Goal: Task Accomplishment & Management: Manage account settings

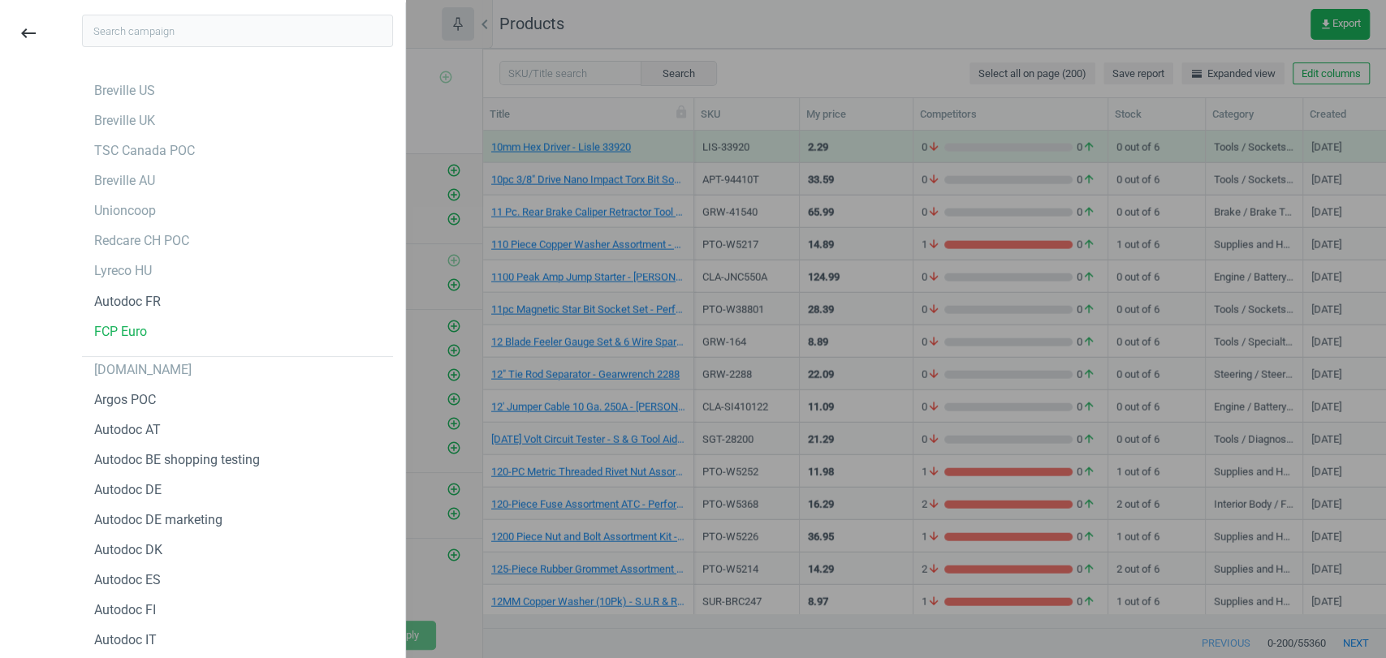
click at [814, 46] on div at bounding box center [693, 329] width 1386 height 658
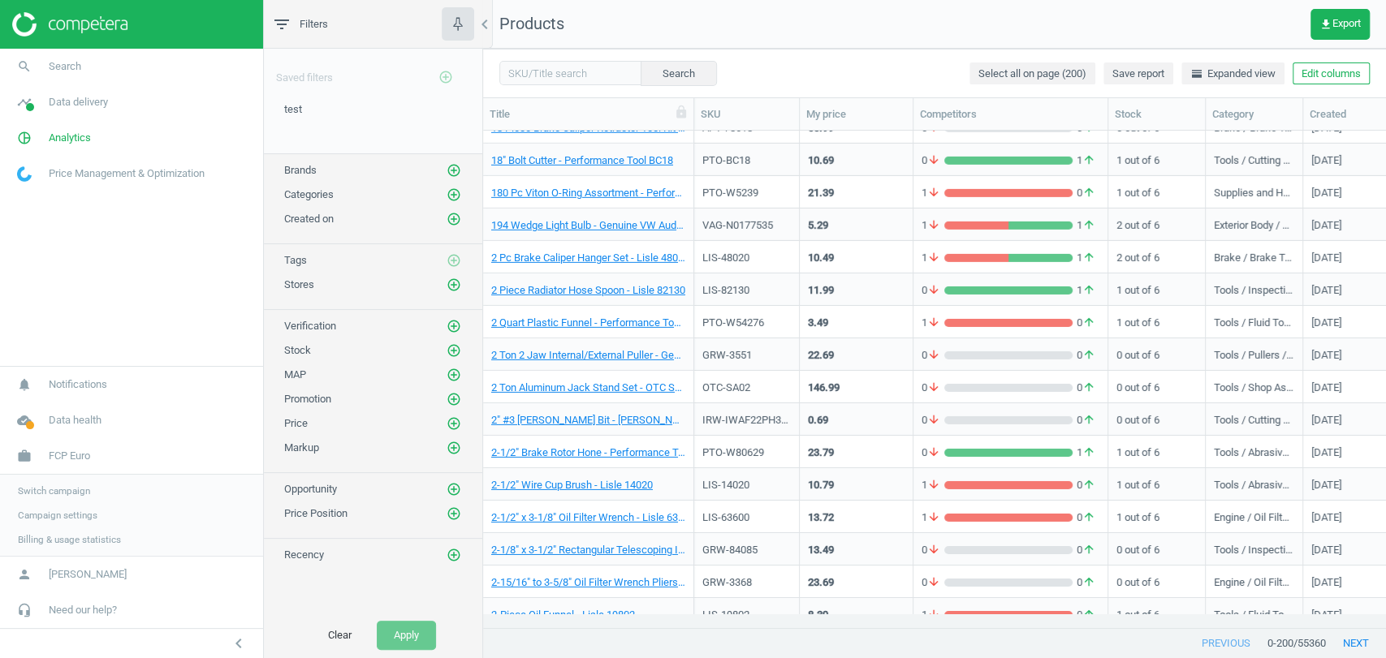
scroll to position [3497, 0]
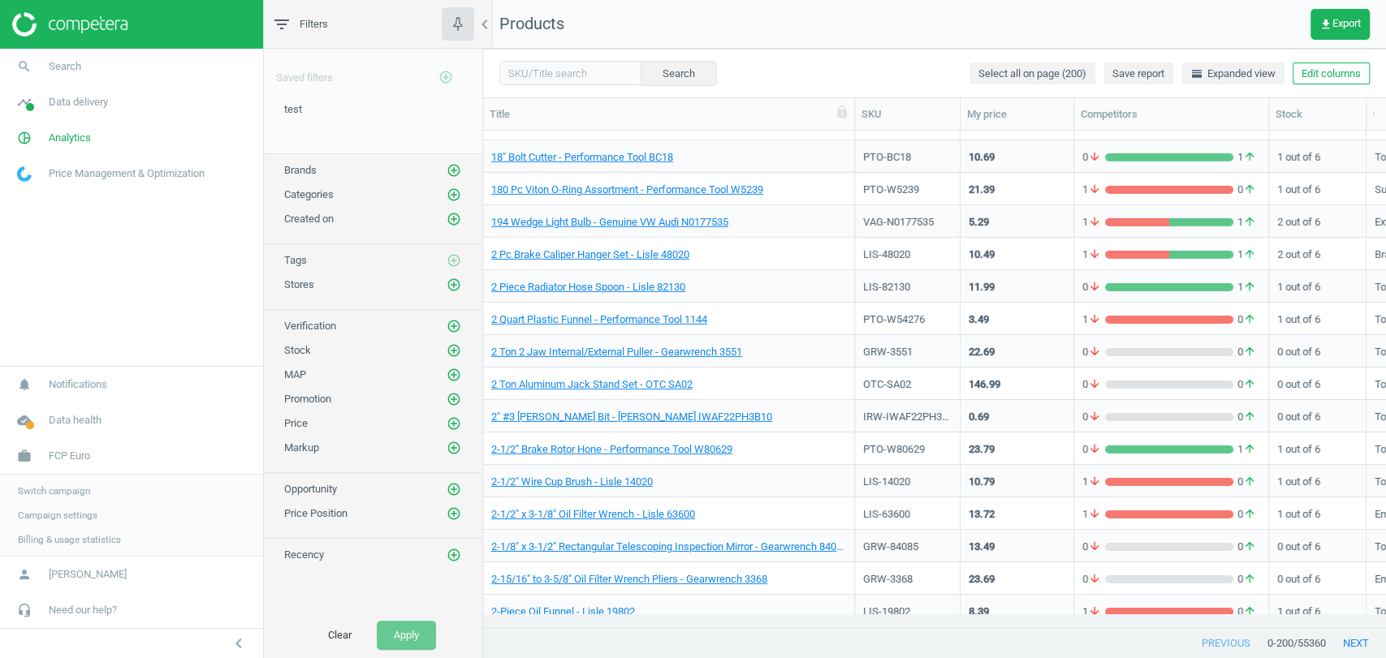
drag, startPoint x: 695, startPoint y: 120, endPoint x: 856, endPoint y: 108, distance: 161.2
click at [856, 108] on div at bounding box center [854, 114] width 16 height 32
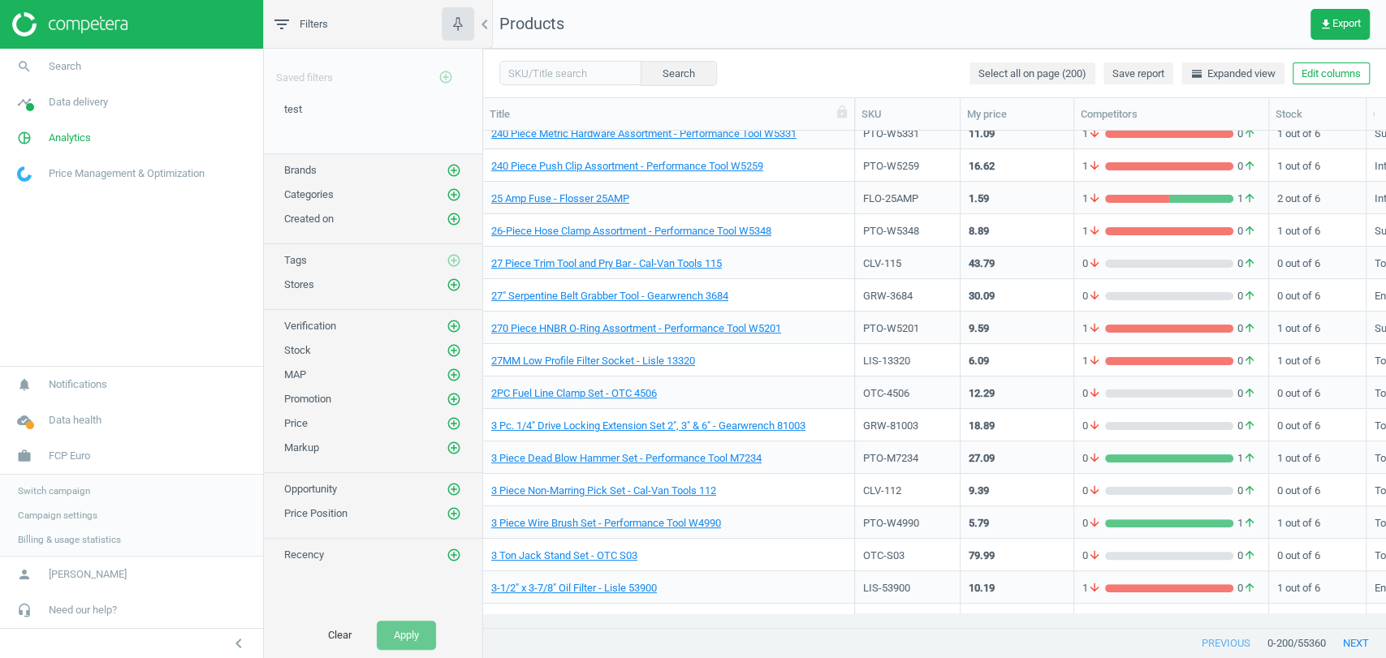
scroll to position [4300, 0]
click at [77, 458] on span "FCP Euro" at bounding box center [69, 456] width 41 height 15
click at [55, 547] on link "work FCP Euro" at bounding box center [131, 539] width 263 height 36
click at [60, 489] on span "Switch campaign" at bounding box center [54, 491] width 72 height 13
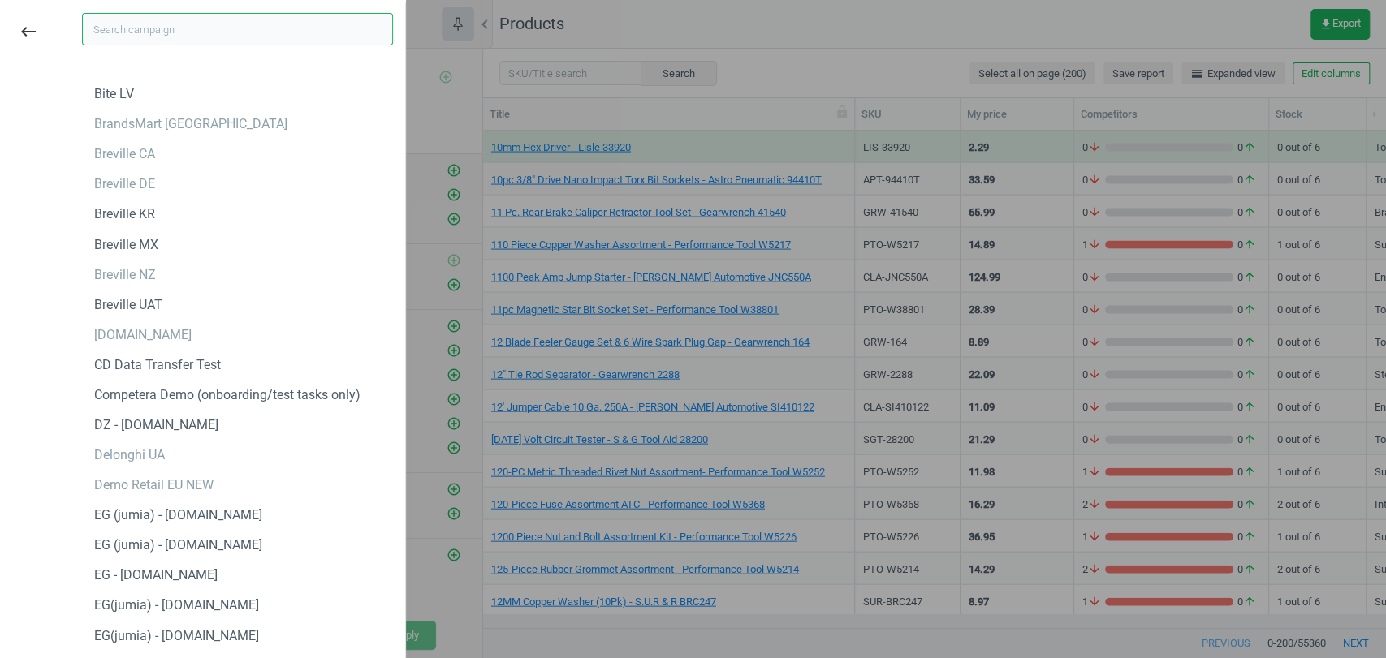
scroll to position [818, 0]
click at [126, 335] on div "Brocard.ua" at bounding box center [142, 333] width 97 height 18
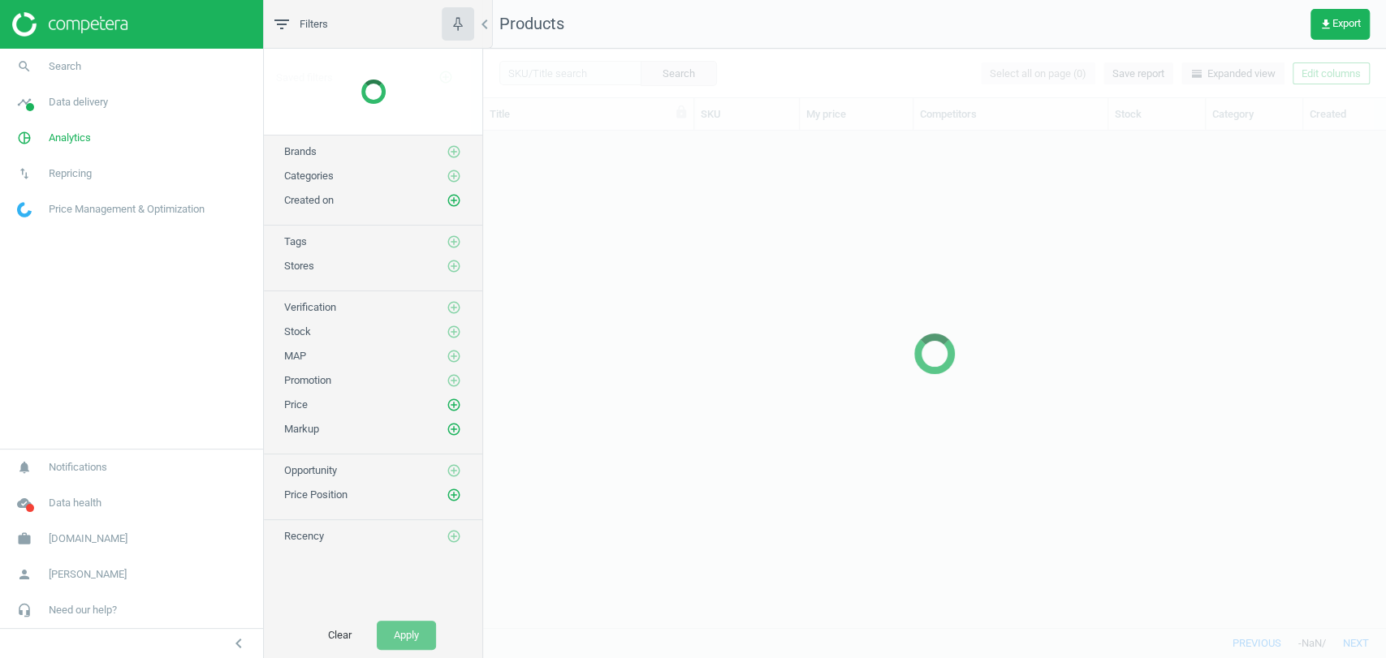
scroll to position [468, 888]
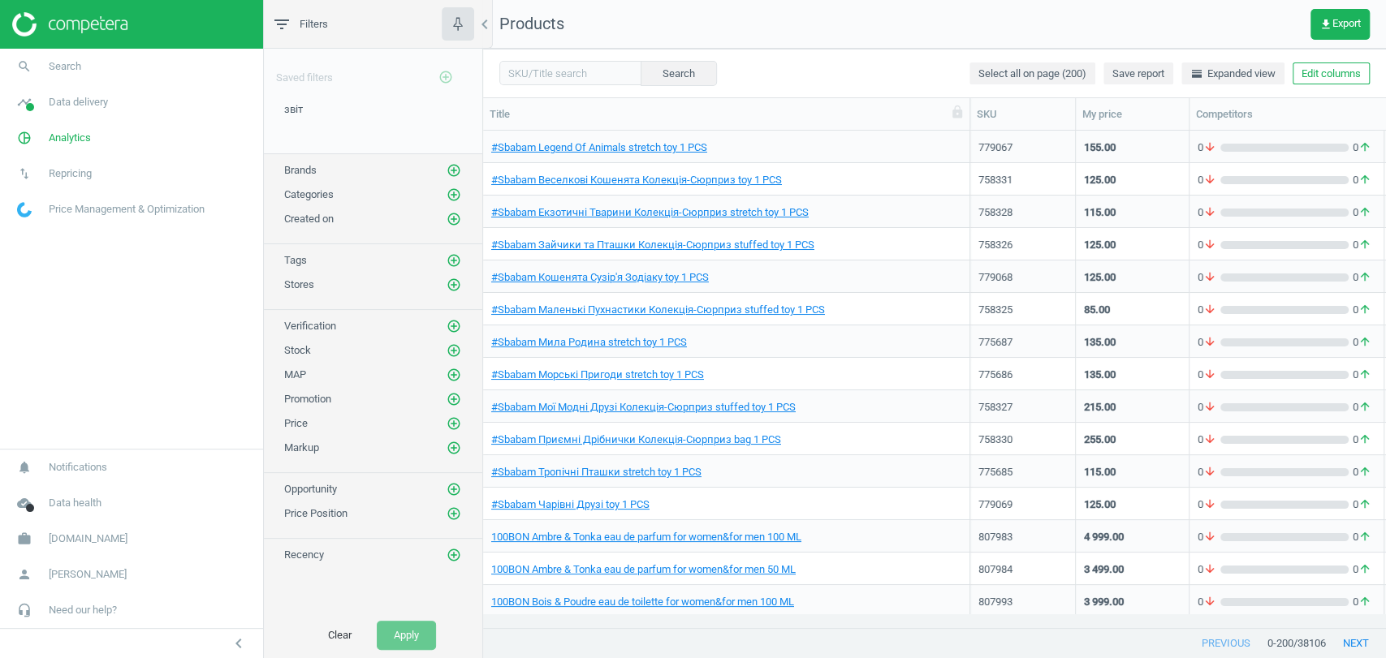
drag, startPoint x: 697, startPoint y: 119, endPoint x: 983, endPoint y: 100, distance: 286.4
click at [977, 100] on div at bounding box center [969, 114] width 16 height 32
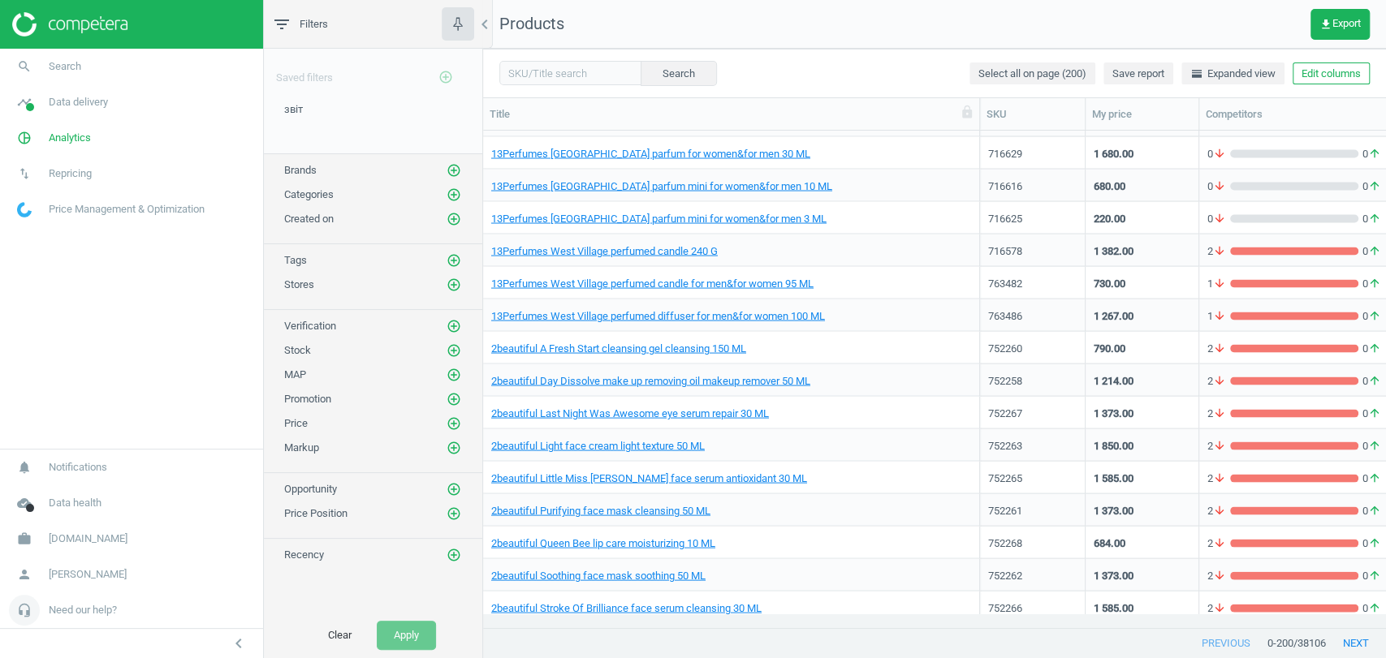
scroll to position [2170, 0]
click at [75, 534] on span "[DOMAIN_NAME]" at bounding box center [88, 539] width 79 height 15
click at [59, 493] on span "Switch campaign" at bounding box center [54, 491] width 72 height 13
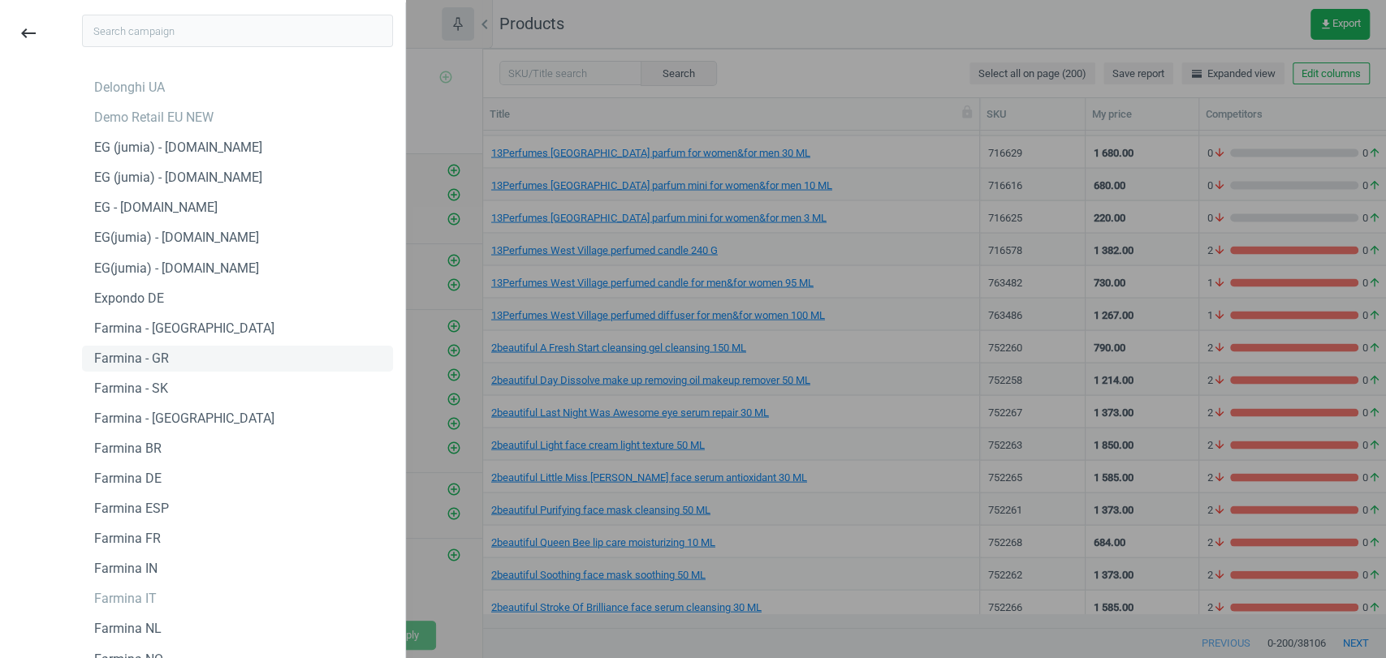
scroll to position [1449, 0]
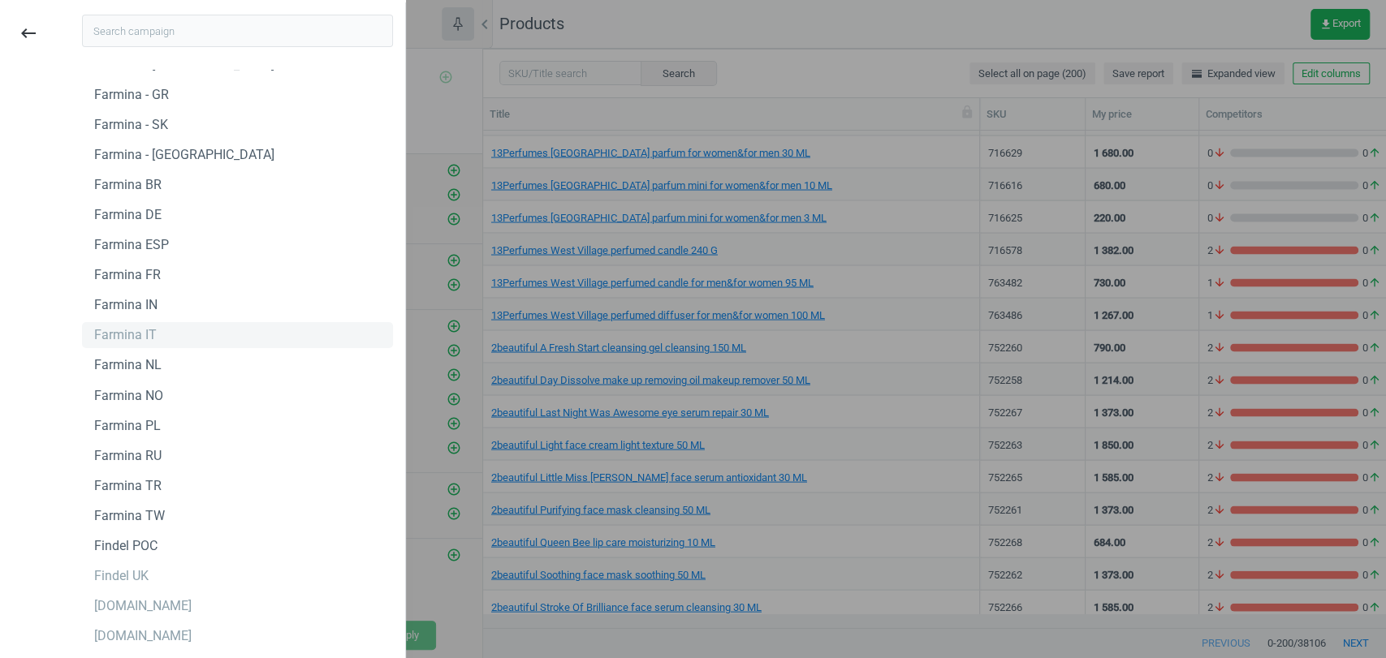
click at [144, 344] on div "Farmina IT" at bounding box center [125, 335] width 62 height 18
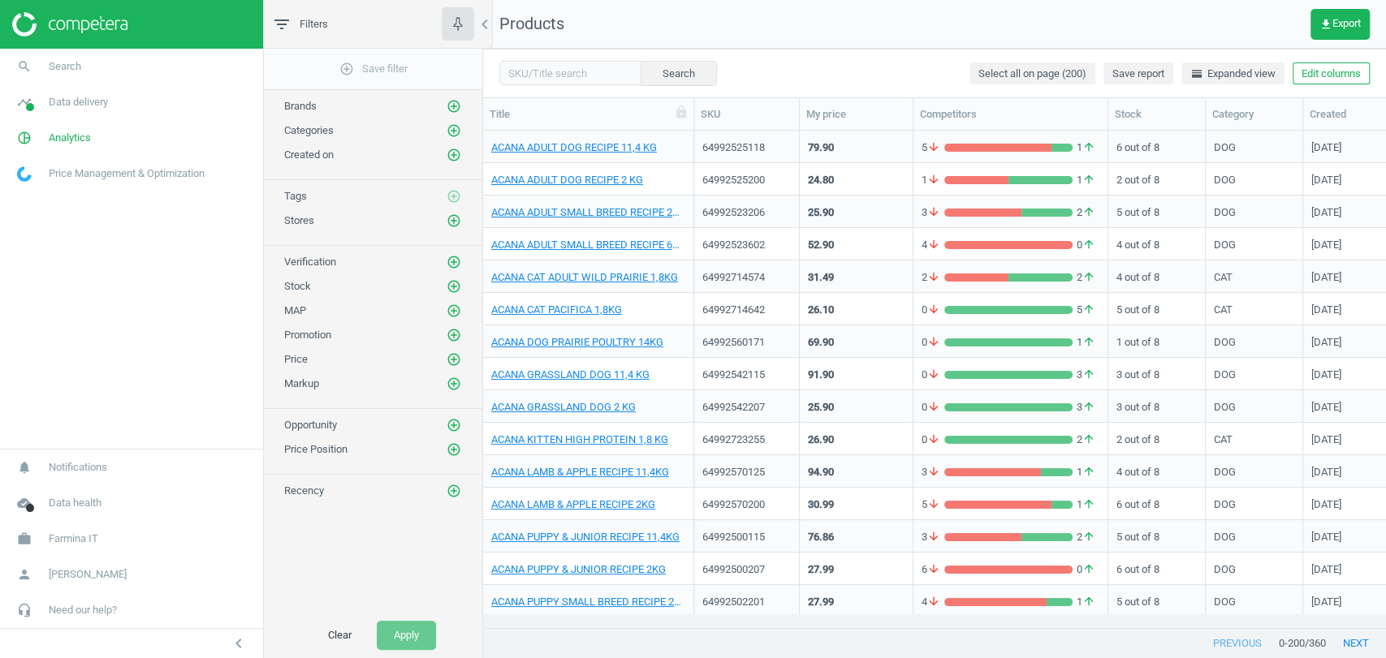
scroll to position [176, 0]
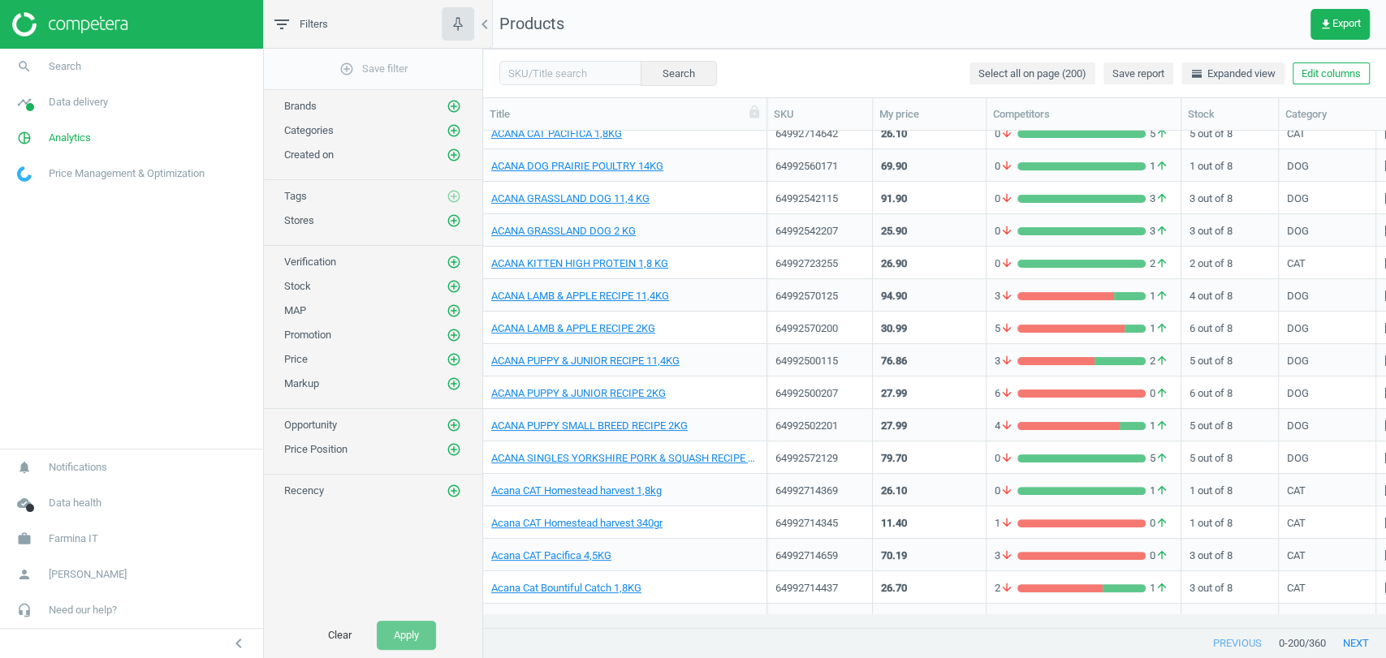
drag, startPoint x: 696, startPoint y: 115, endPoint x: 855, endPoint y: 97, distance: 160.1
click at [774, 98] on div at bounding box center [766, 114] width 16 height 32
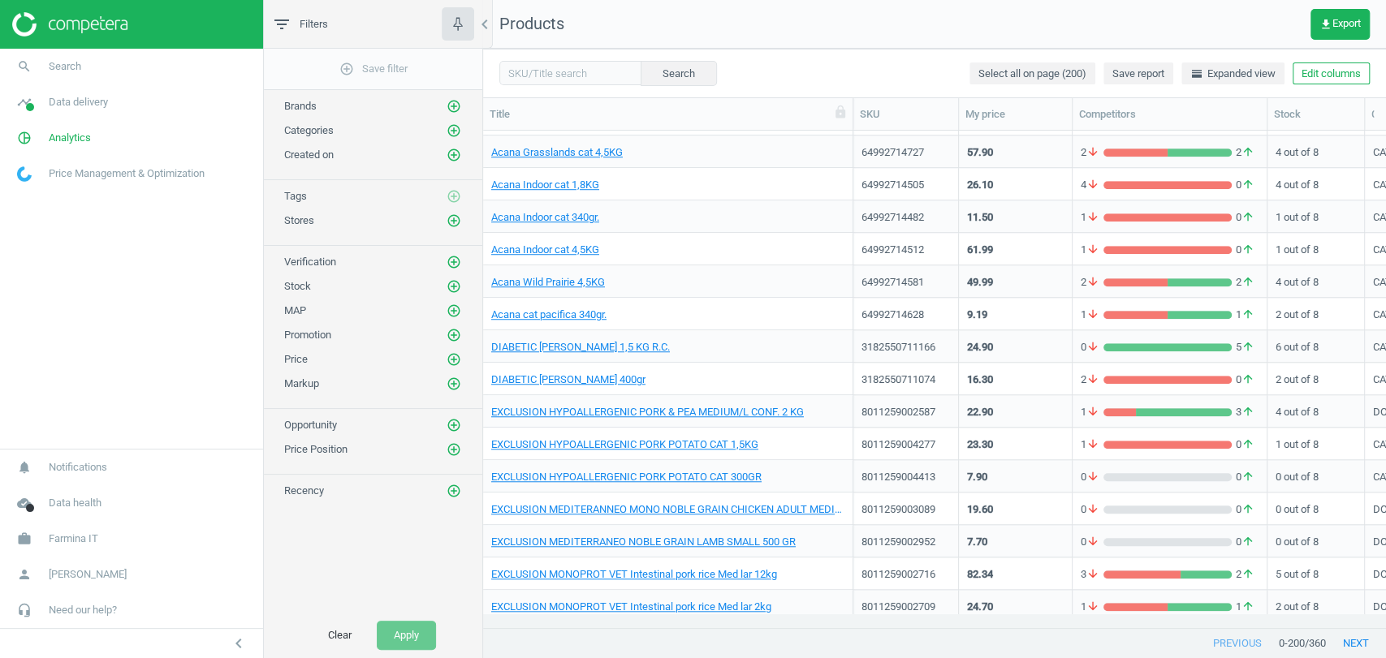
scroll to position [841, 0]
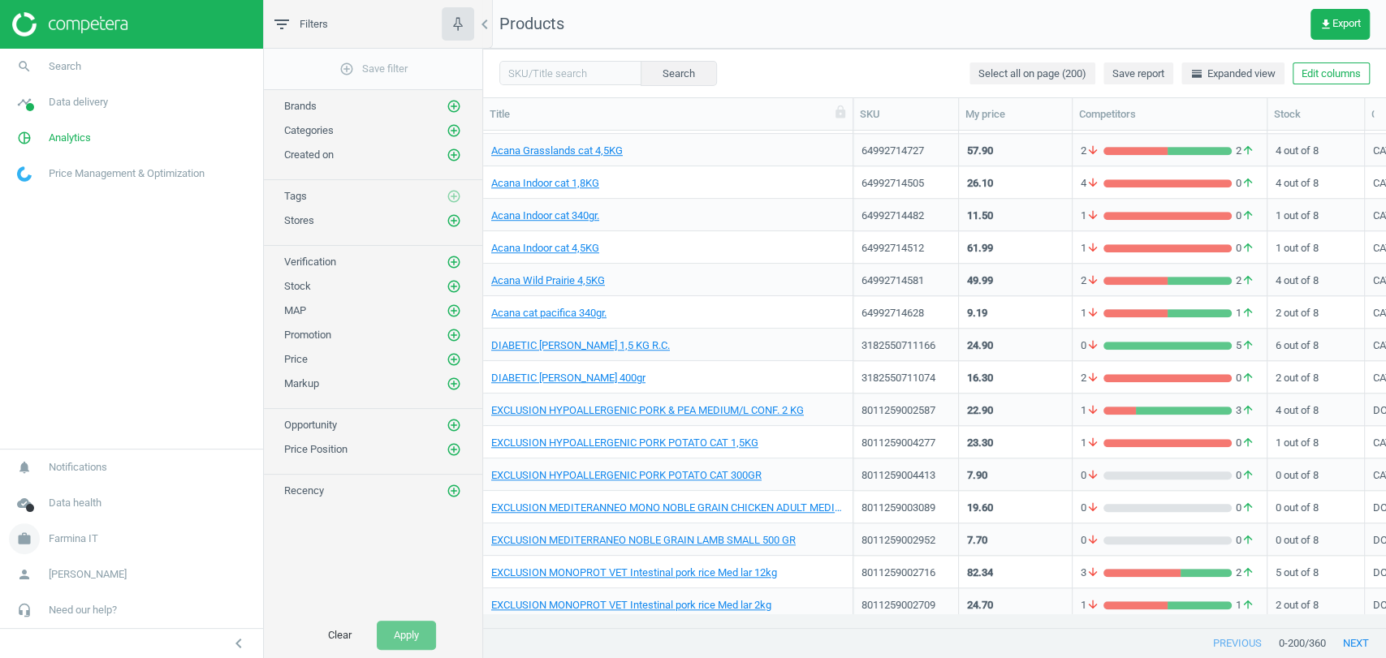
click at [71, 536] on span "Farmina IT" at bounding box center [74, 539] width 50 height 15
click at [71, 494] on span "Switch campaign" at bounding box center [54, 491] width 72 height 13
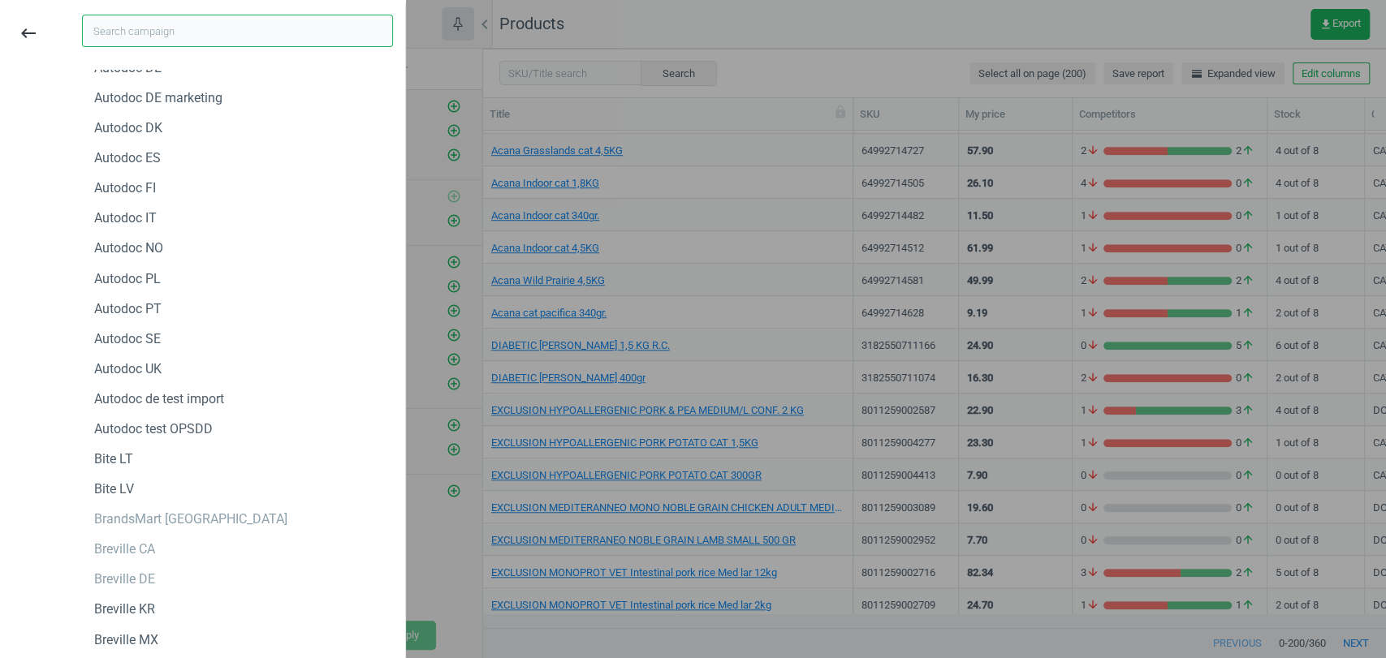
scroll to position [0, 0]
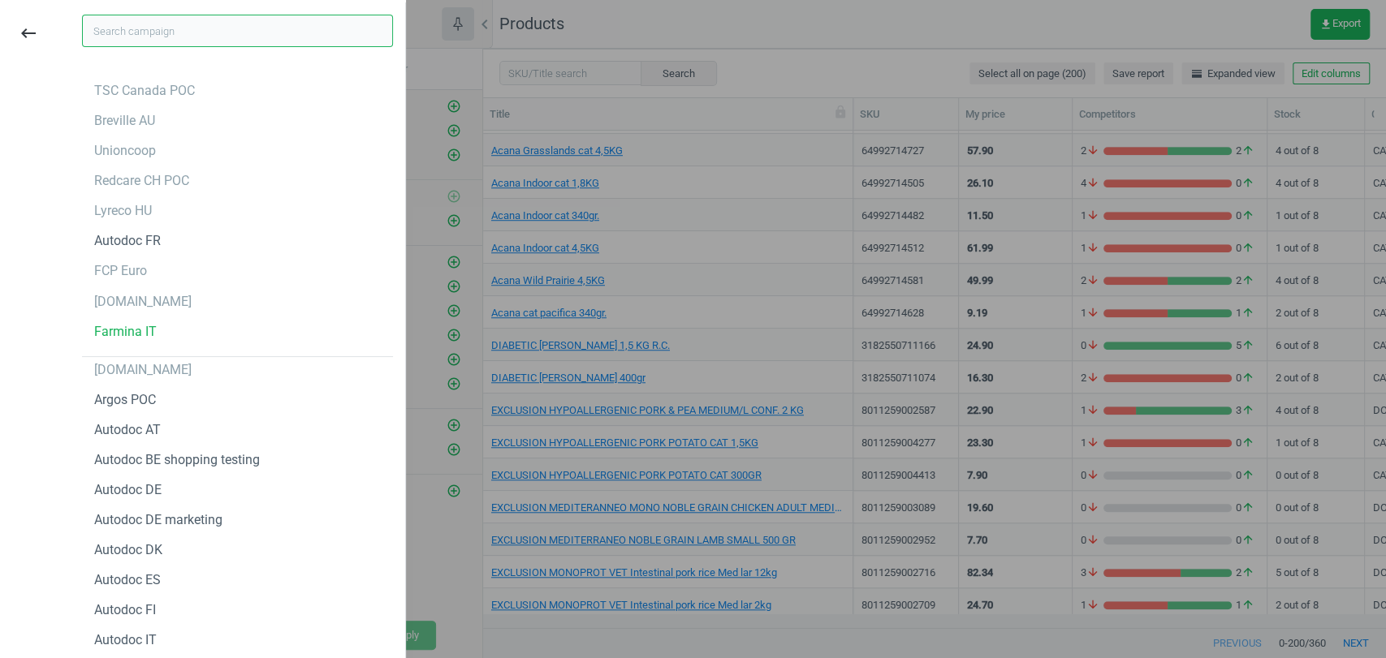
click at [149, 44] on input "text" at bounding box center [237, 31] width 311 height 32
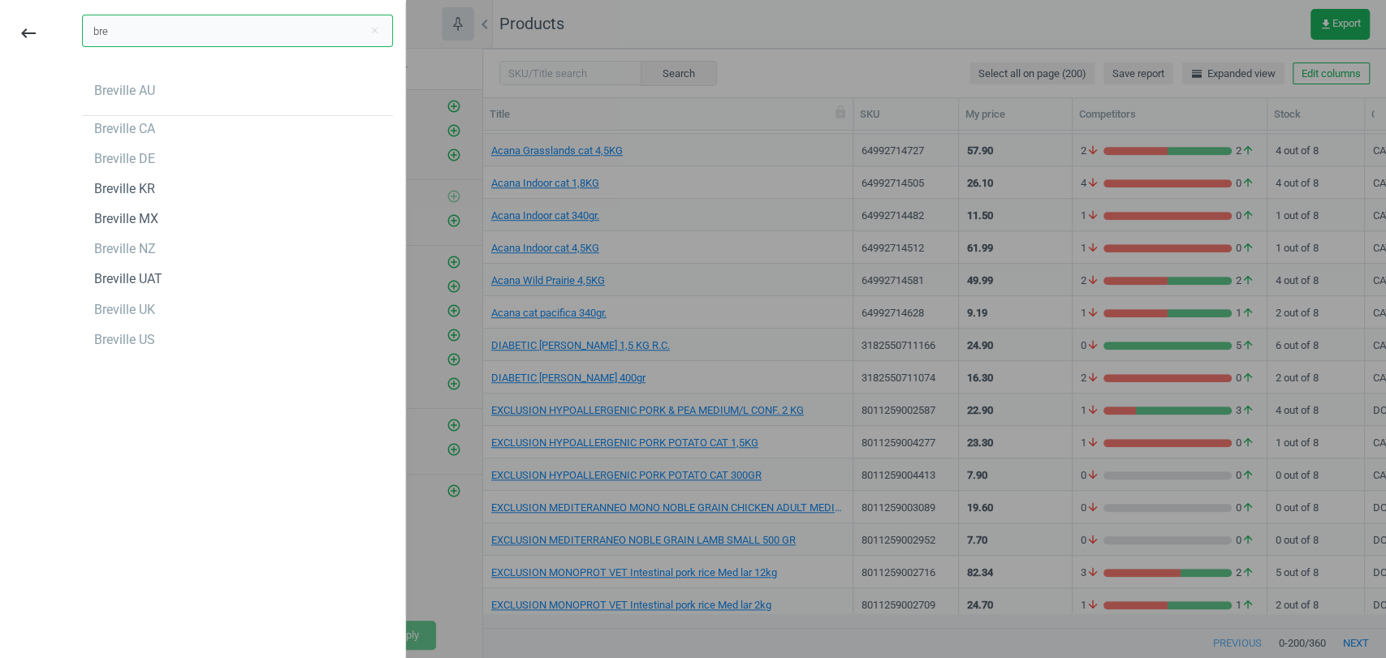
type input "bre"
click at [208, 495] on div "bre close Breville AU Breville CA Breville DE Breville KR Breville MX Breville …" at bounding box center [237, 331] width 335 height 658
click at [141, 340] on div "Breville US" at bounding box center [124, 340] width 61 height 18
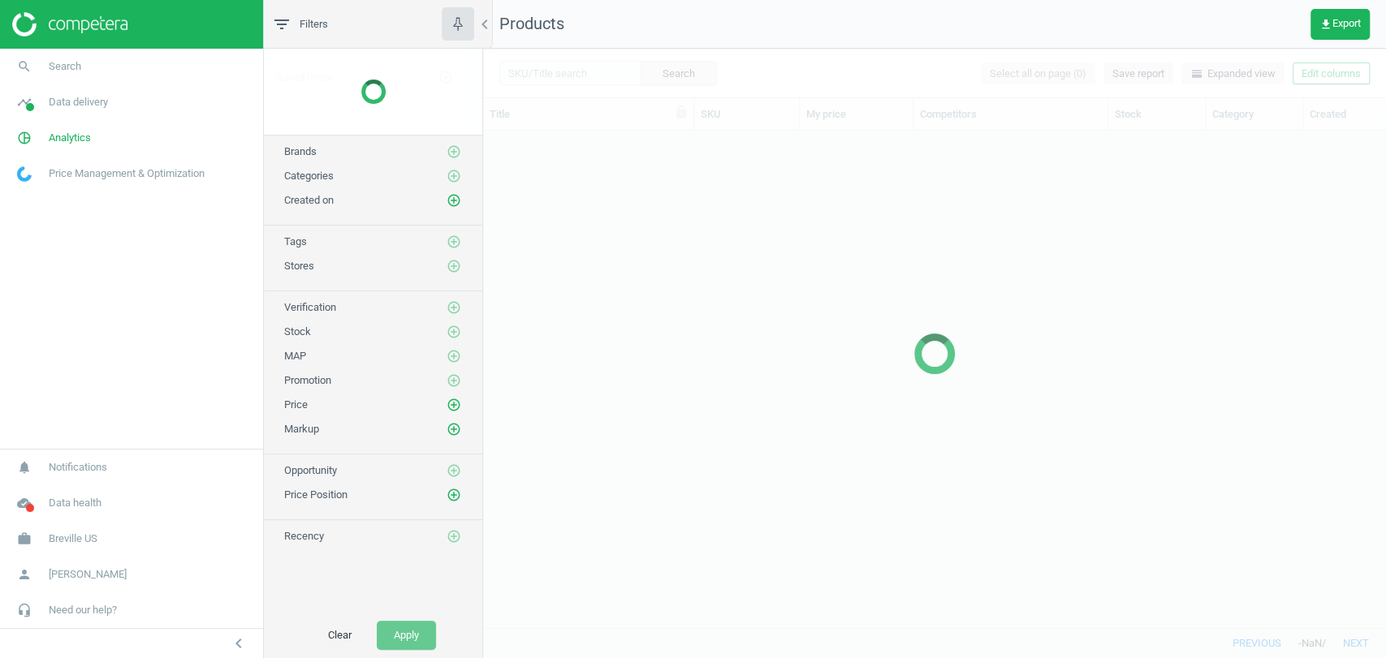
scroll to position [468, 888]
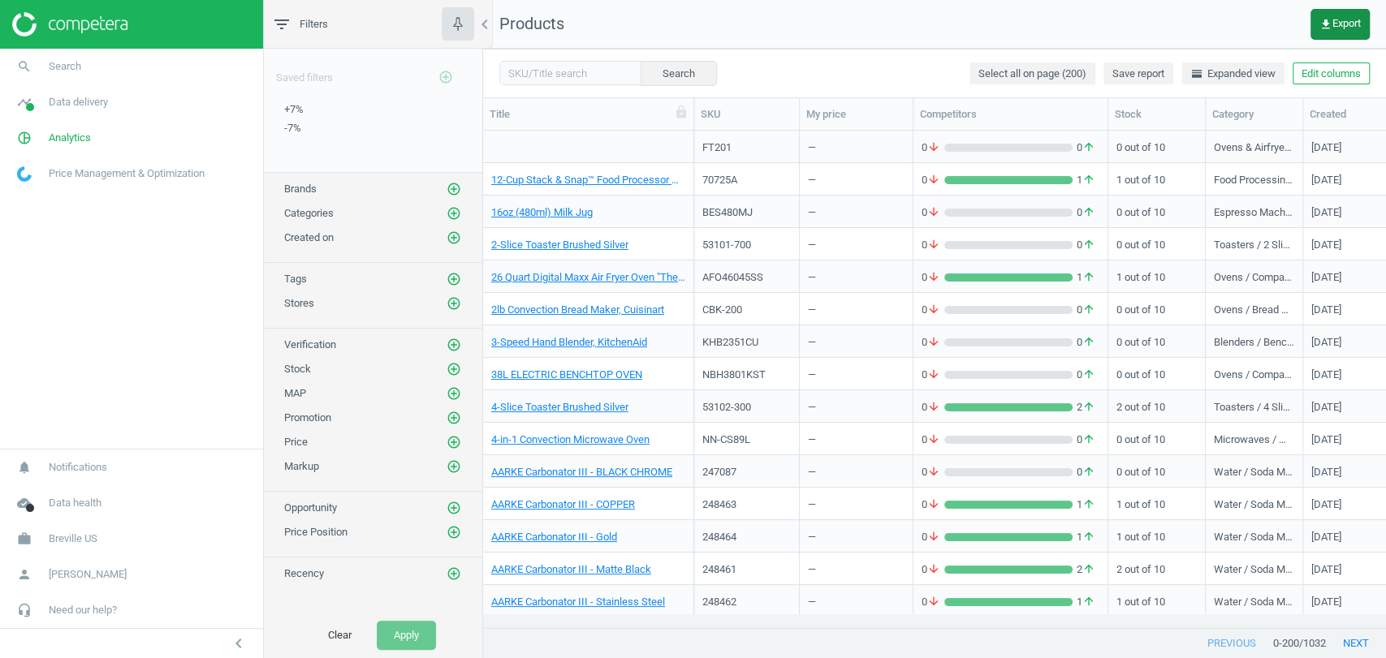
click at [1351, 20] on span "get_app Export" at bounding box center [1339, 24] width 41 height 13
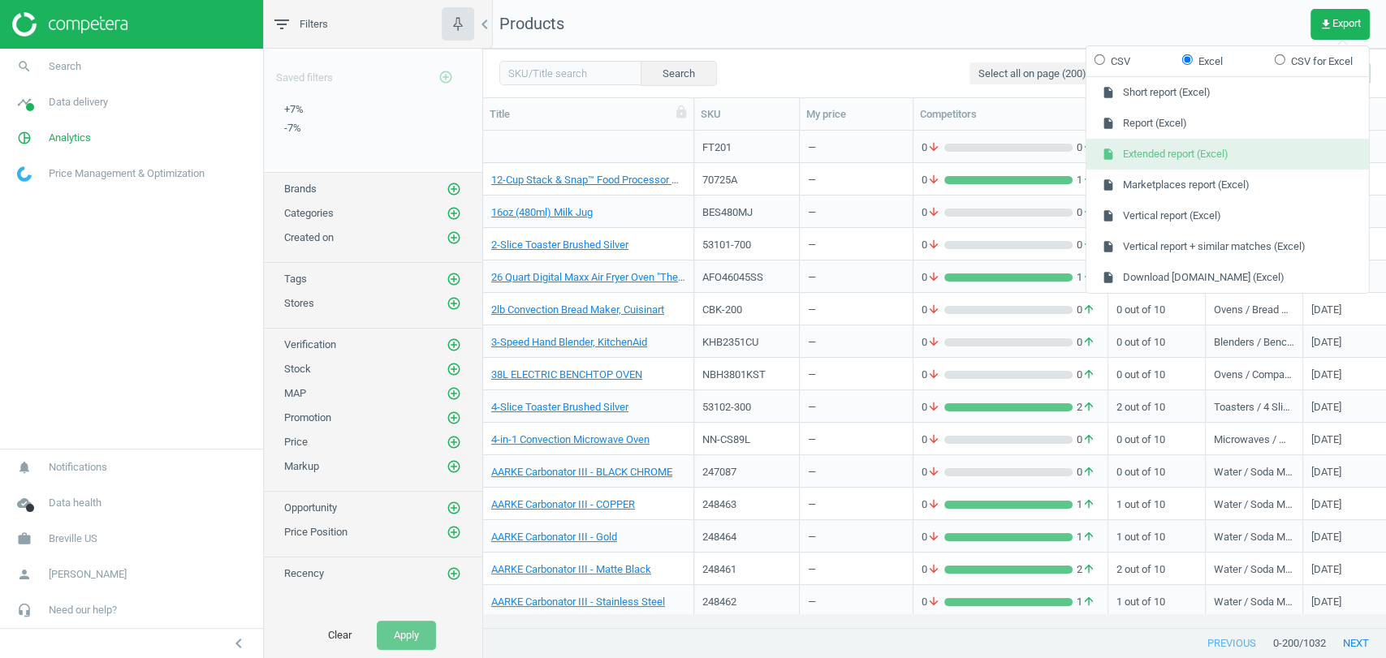
click at [1226, 153] on button "insert_drive_file Extended report (Excel)" at bounding box center [1227, 154] width 282 height 31
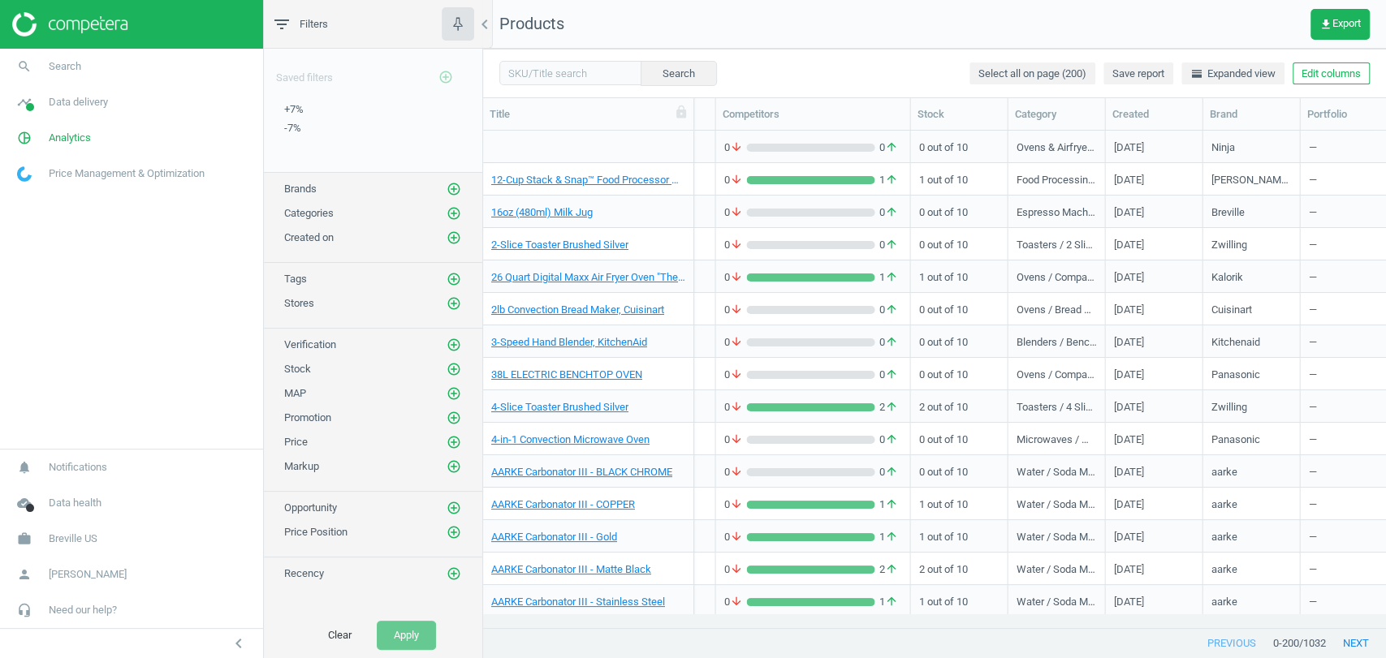
scroll to position [0, 321]
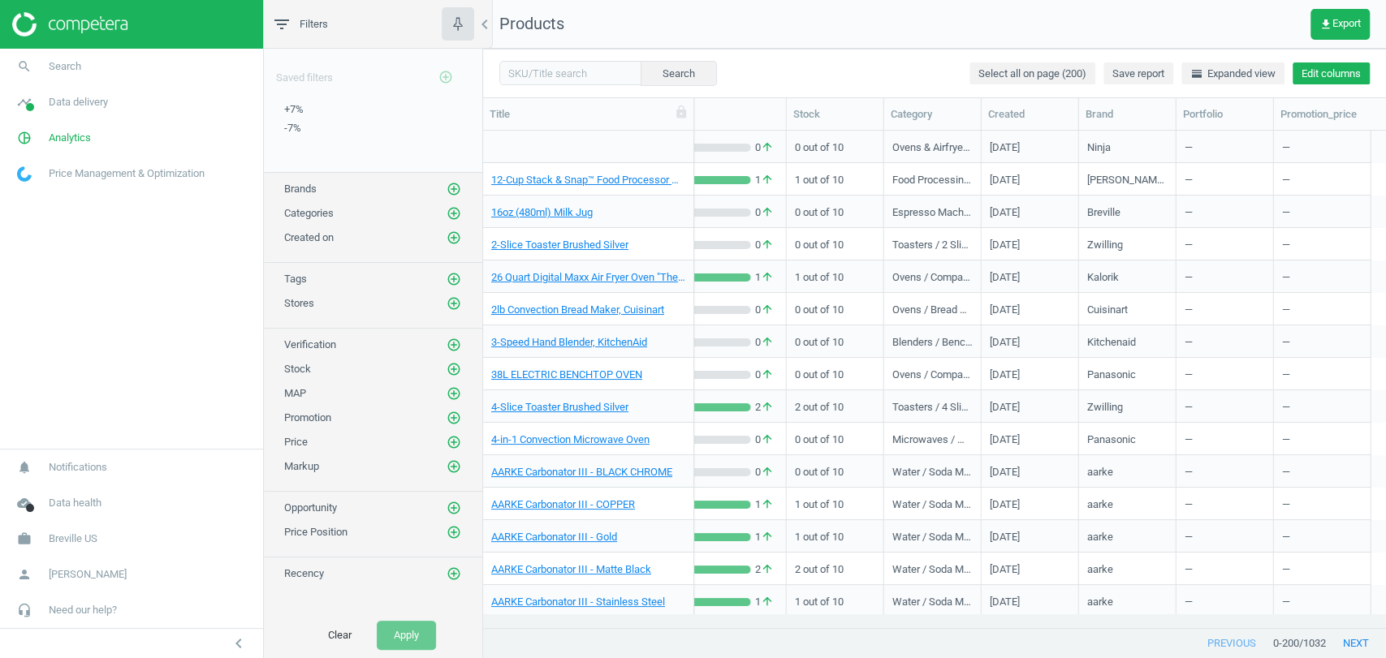
click at [1321, 71] on button "Edit columns" at bounding box center [1330, 73] width 77 height 23
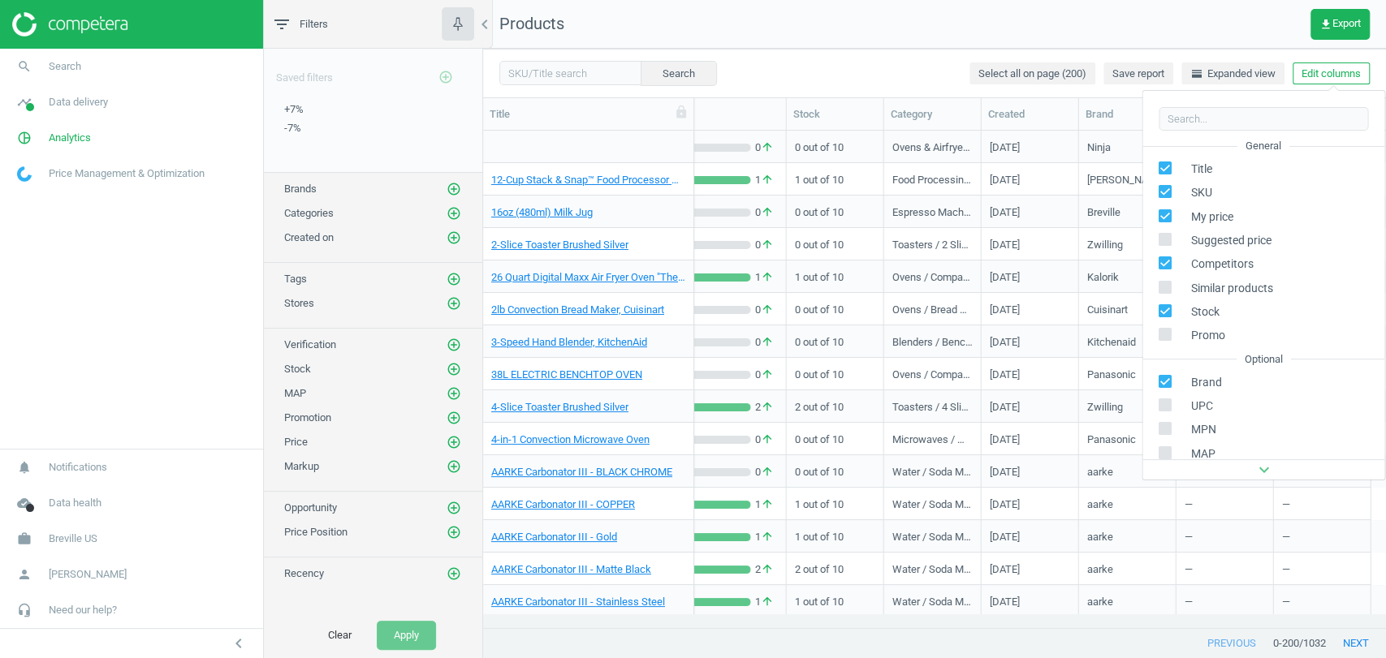
scroll to position [256, 0]
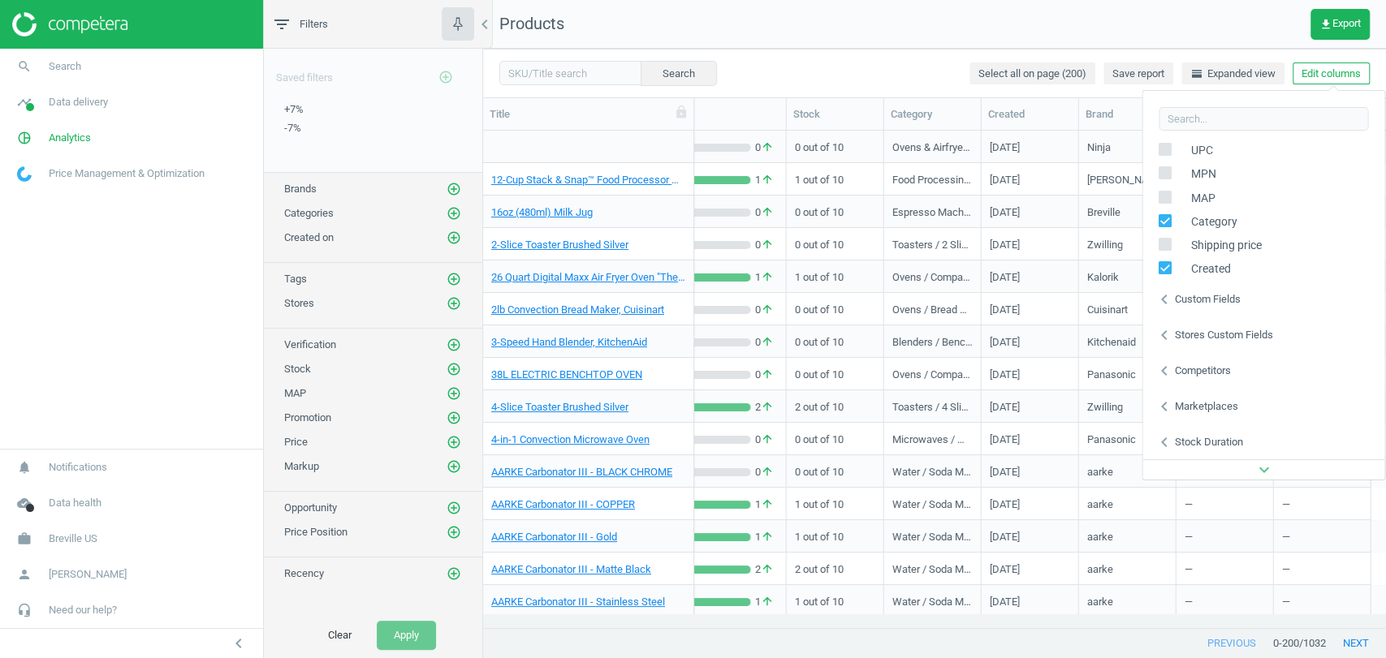
click at [1205, 341] on div "Stores custom fields" at bounding box center [1223, 335] width 98 height 15
click at [450, 303] on icon "add_circle_outline" at bounding box center [453, 303] width 15 height 15
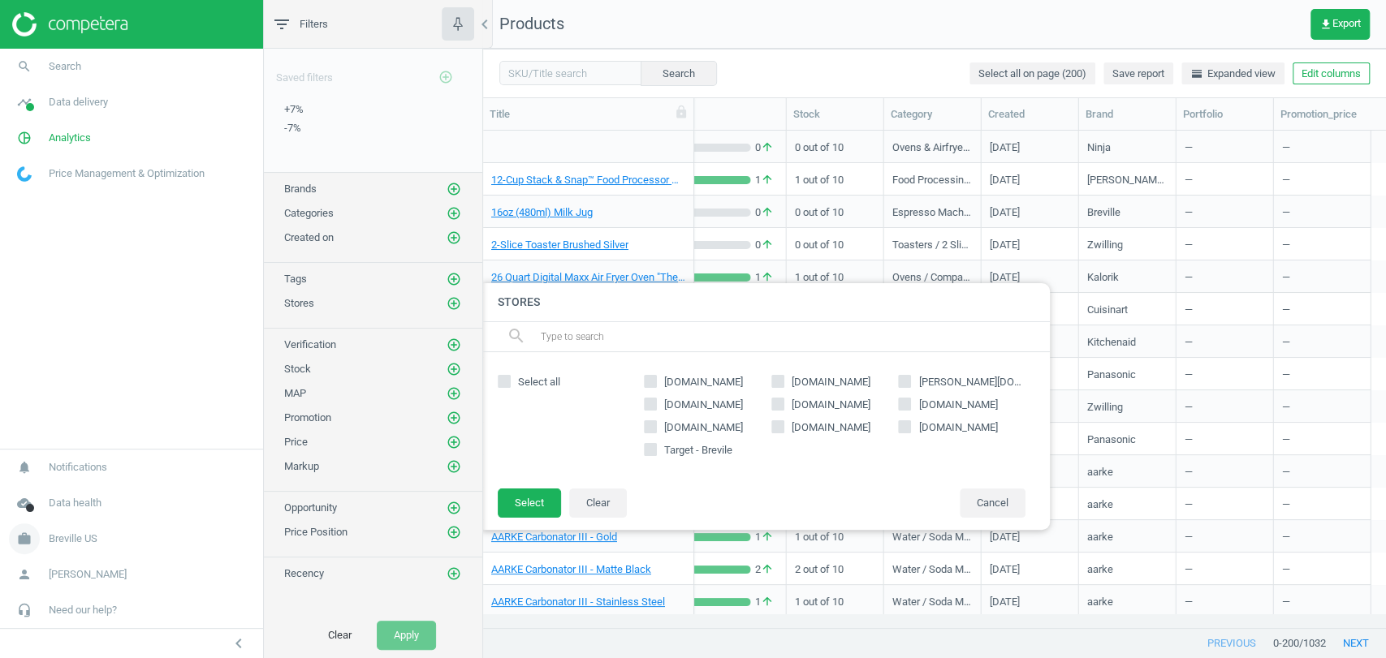
click at [98, 534] on link "work Breville US" at bounding box center [131, 539] width 263 height 36
click at [54, 485] on span "Switch campaign" at bounding box center [54, 491] width 72 height 13
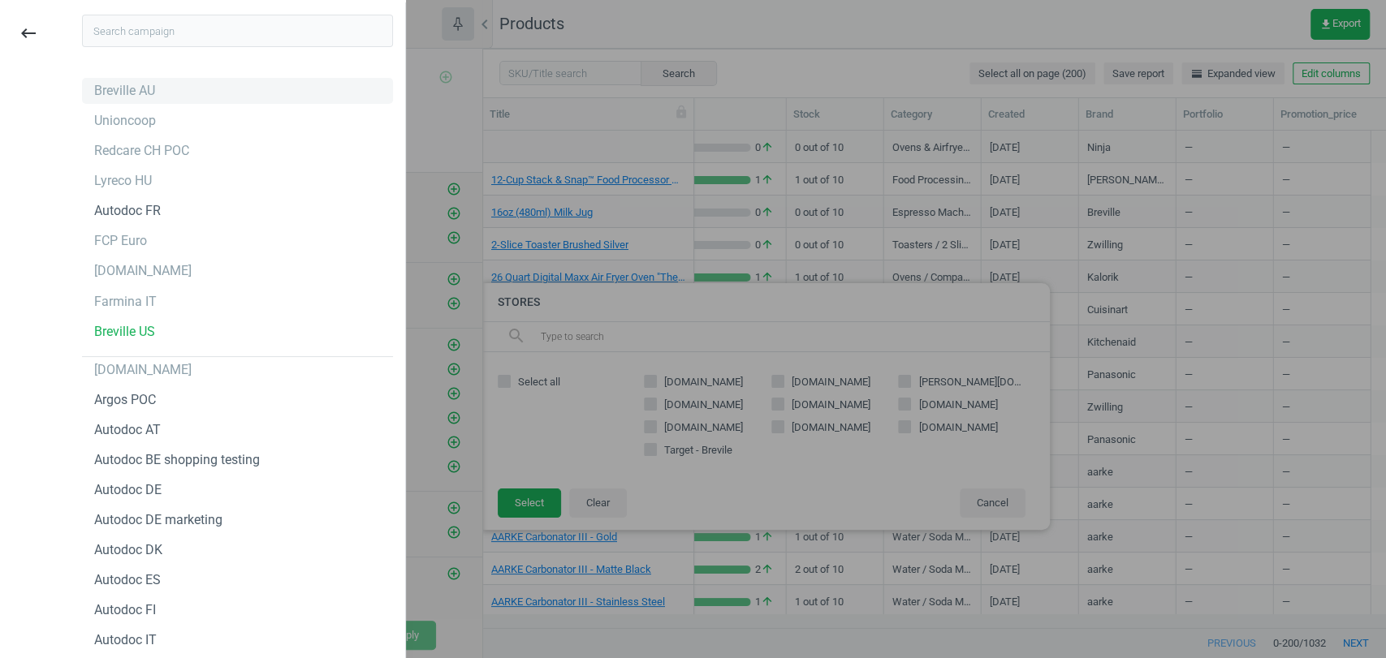
click at [136, 99] on div "Breville AU" at bounding box center [124, 91] width 61 height 18
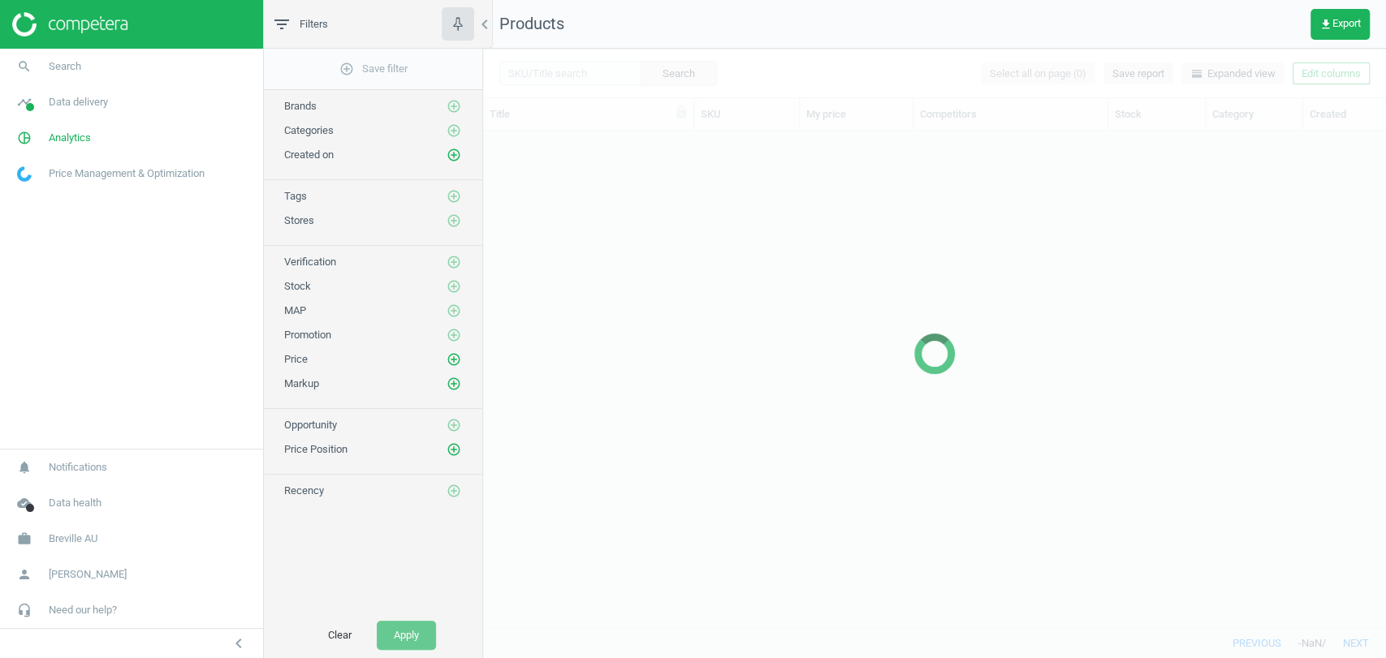
scroll to position [468, 888]
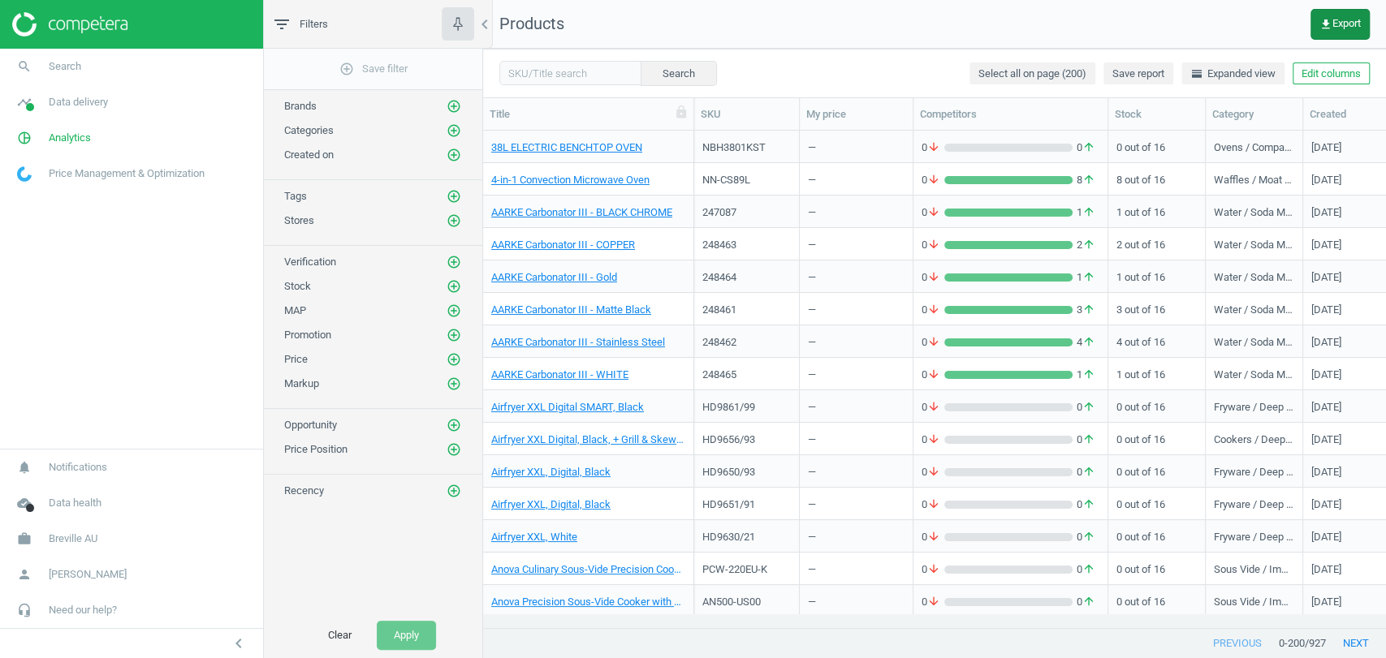
click at [1338, 24] on span "get_app Export" at bounding box center [1339, 24] width 41 height 13
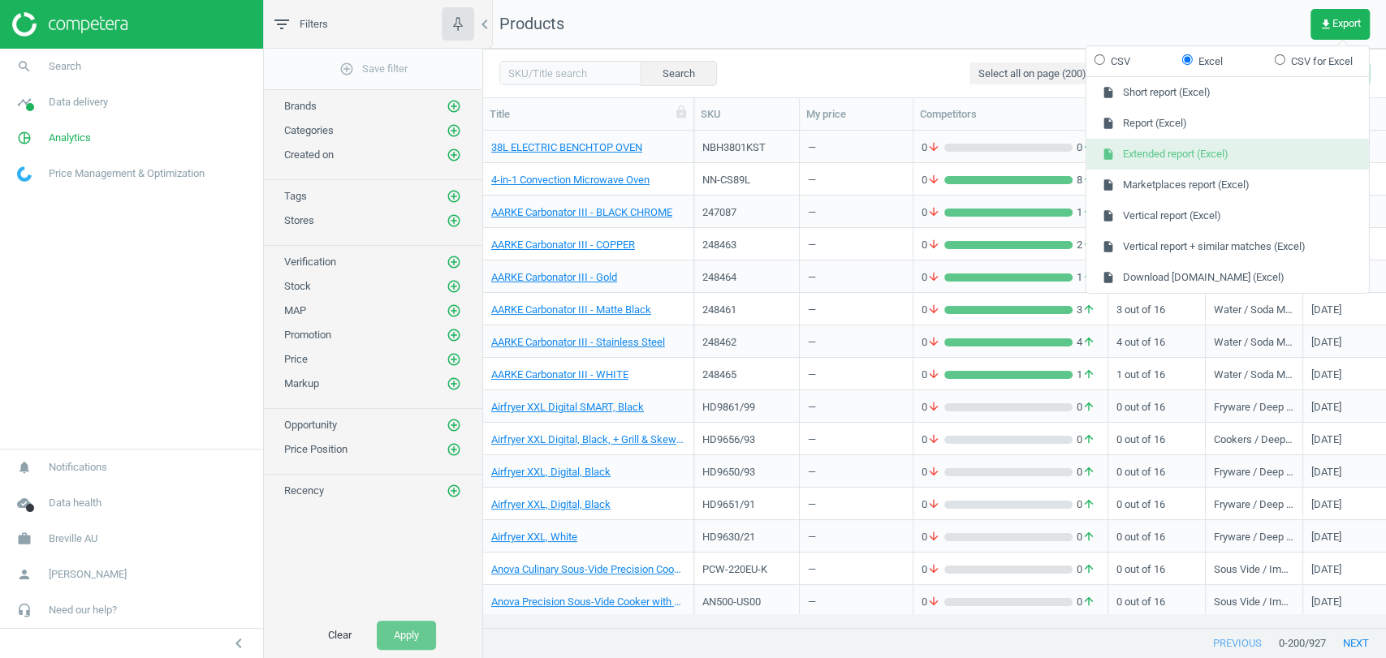
click at [1169, 162] on button "insert_drive_file Extended report (Excel)" at bounding box center [1227, 154] width 282 height 31
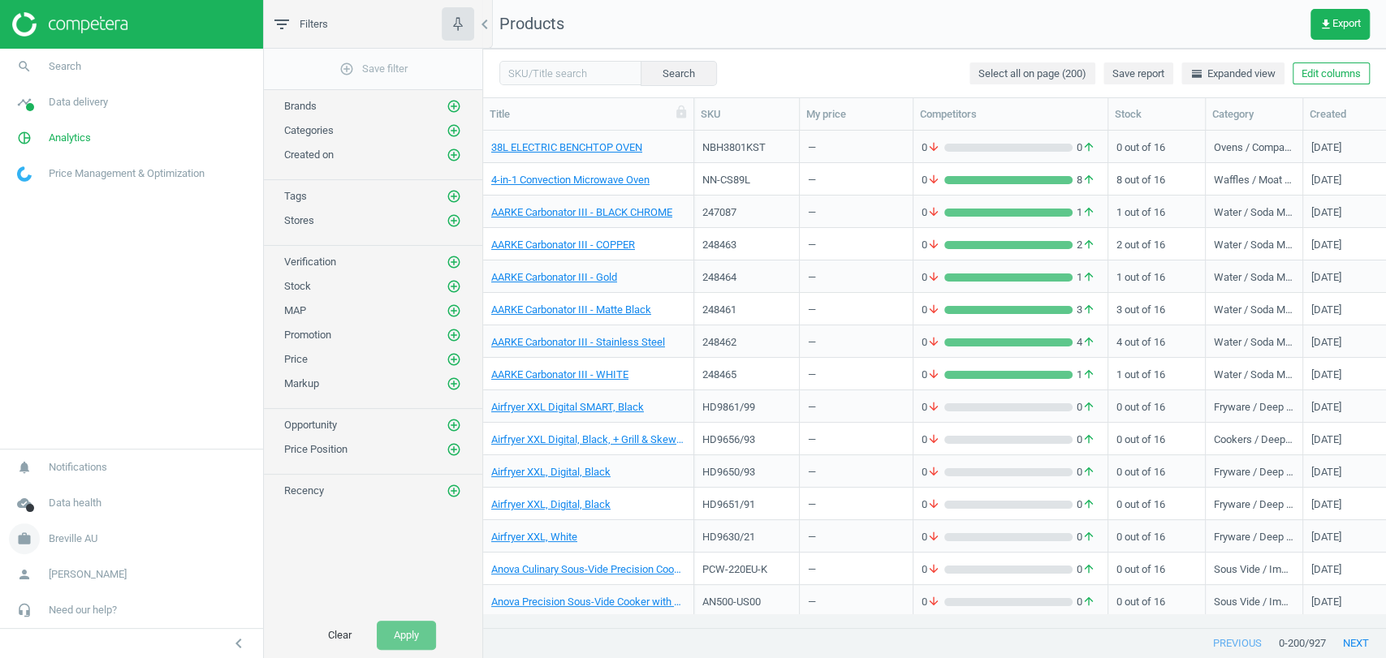
click at [83, 526] on link "work Breville AU" at bounding box center [131, 539] width 263 height 36
click at [73, 492] on span "Switch campaign" at bounding box center [54, 491] width 72 height 13
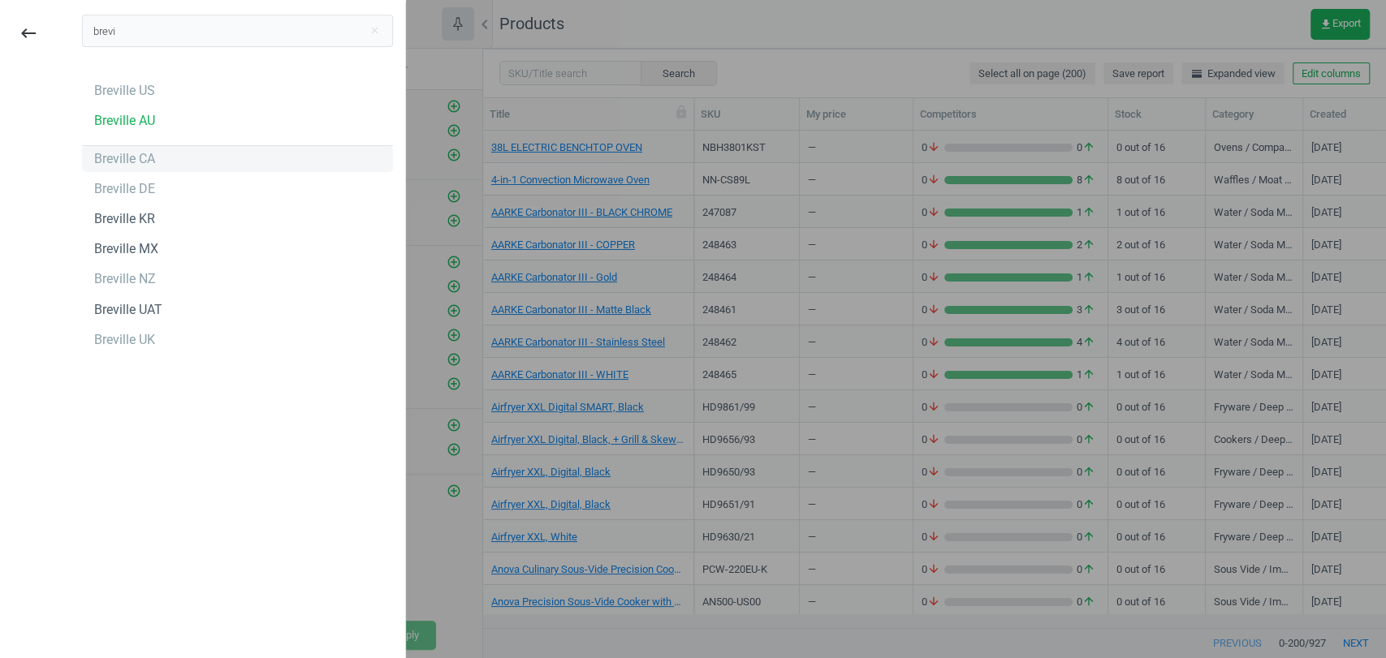
type input "brevi"
click at [120, 163] on div "Breville CA" at bounding box center [124, 159] width 61 height 18
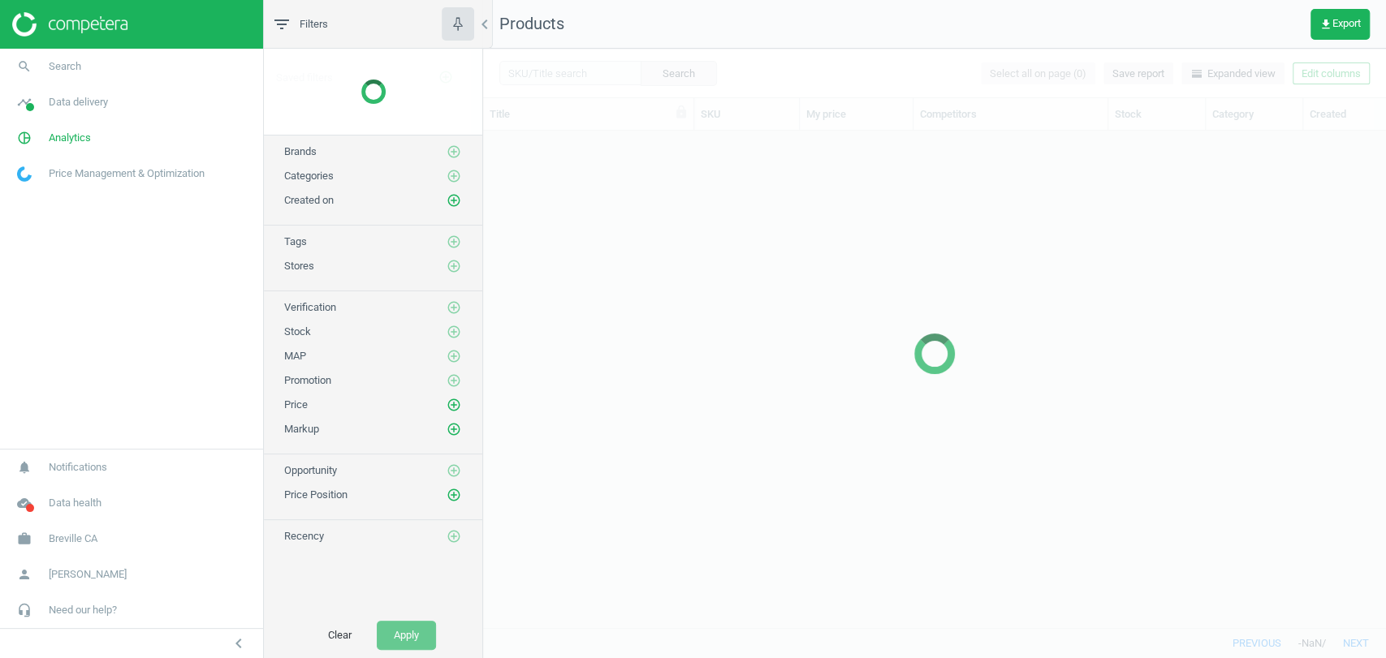
scroll to position [468, 888]
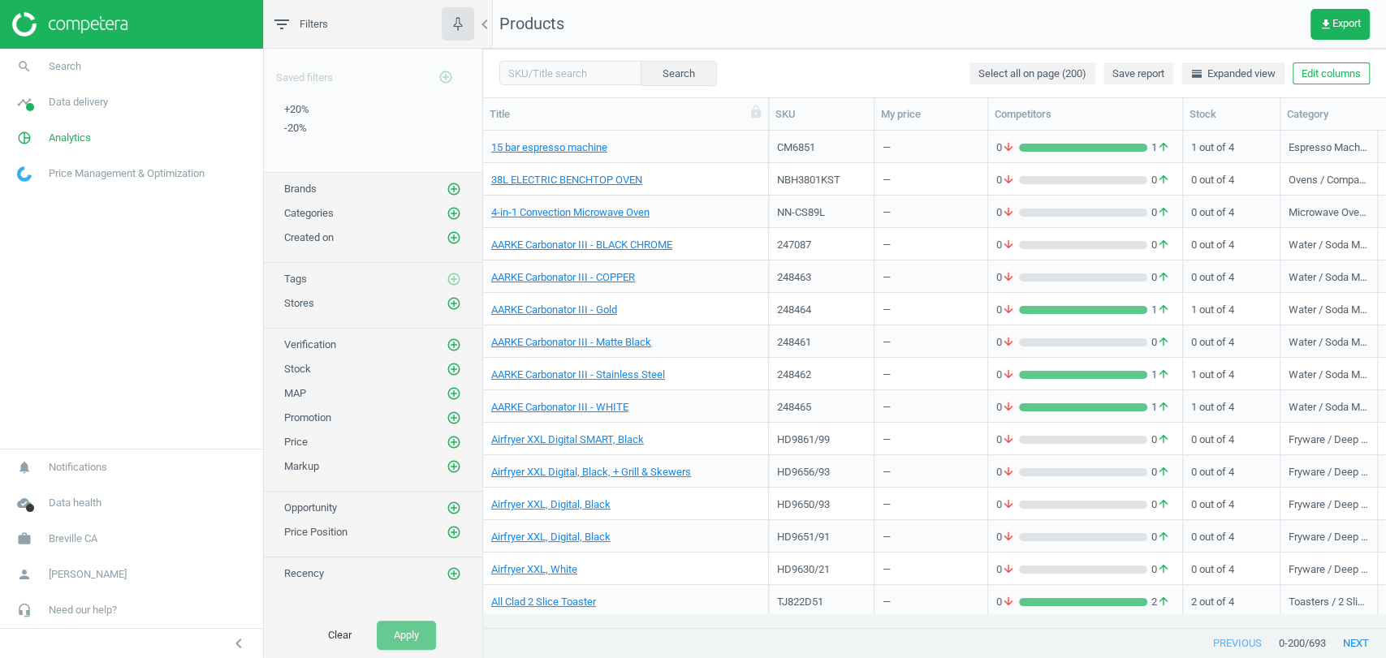
drag, startPoint x: 692, startPoint y: 114, endPoint x: 772, endPoint y: 104, distance: 80.9
click at [772, 104] on div at bounding box center [768, 114] width 16 height 32
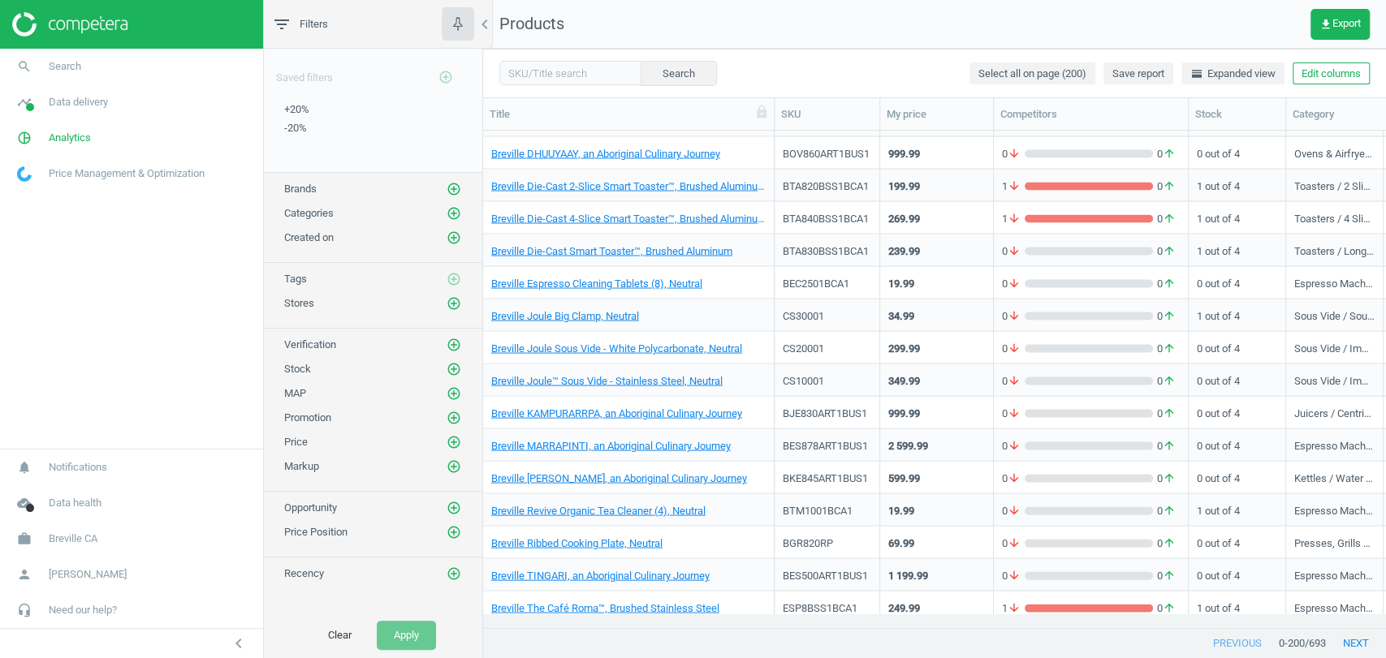
scroll to position [2558, 0]
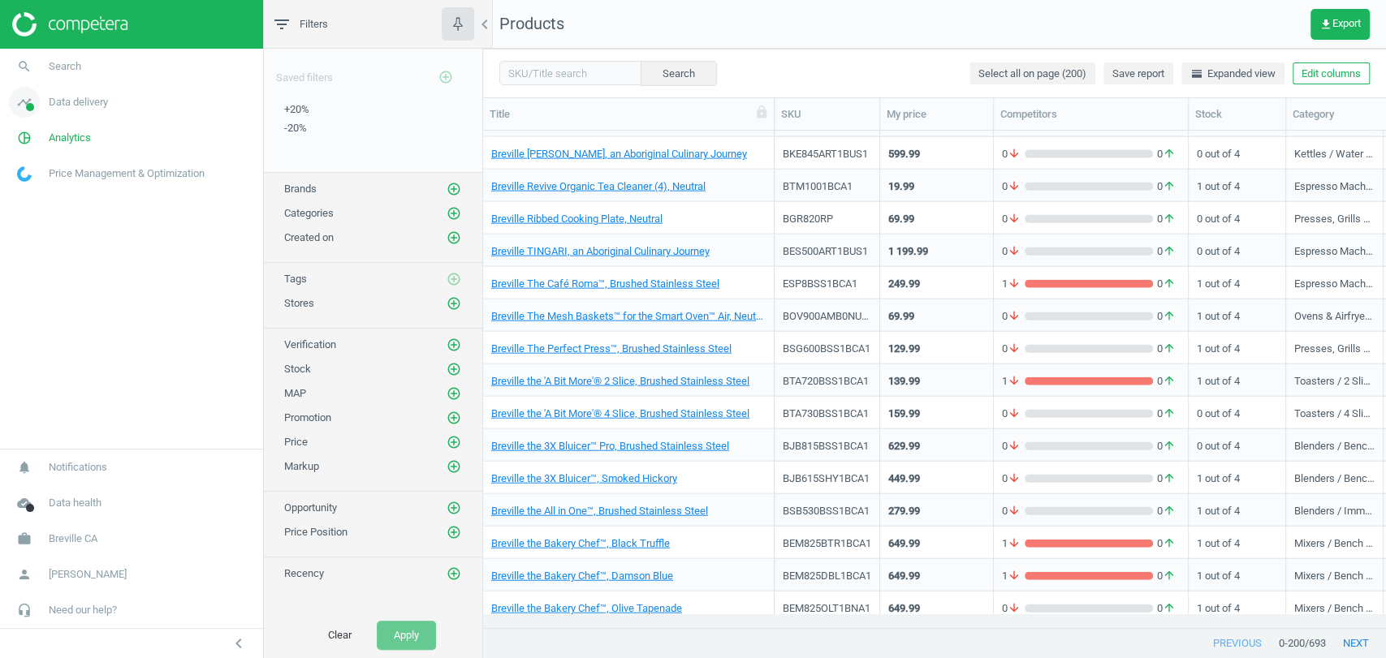
click at [79, 112] on link "timeline Data delivery" at bounding box center [131, 102] width 263 height 36
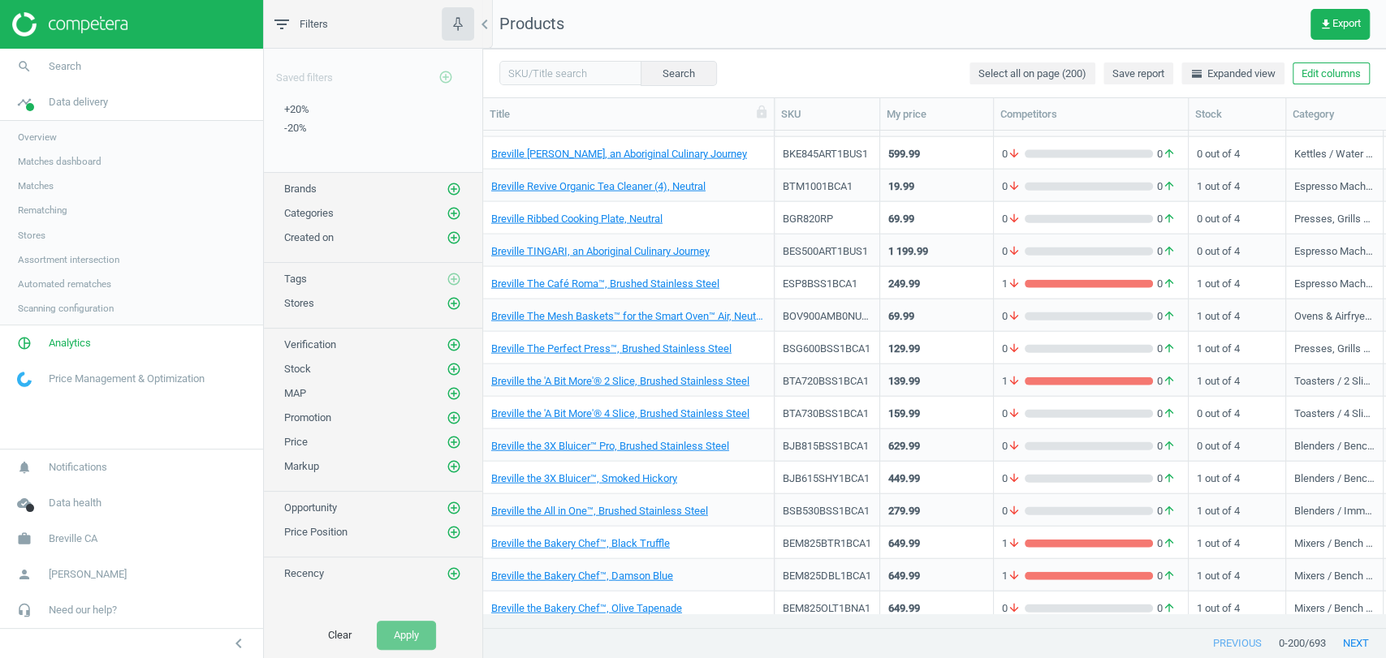
click at [91, 261] on span "Assortment intersection" at bounding box center [68, 259] width 101 height 13
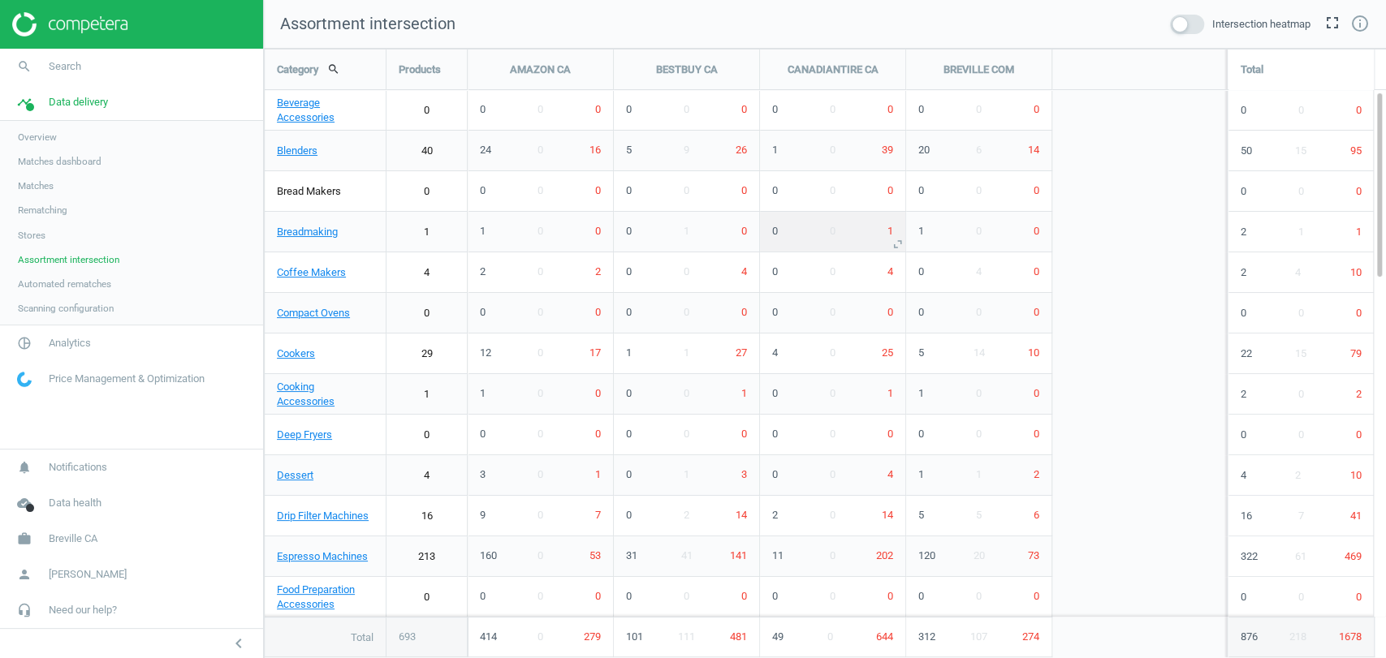
scroll to position [638, 1149]
click at [1192, 27] on span at bounding box center [1187, 24] width 34 height 19
click at [0, 0] on input "checkbox" at bounding box center [0, 0] width 0 height 0
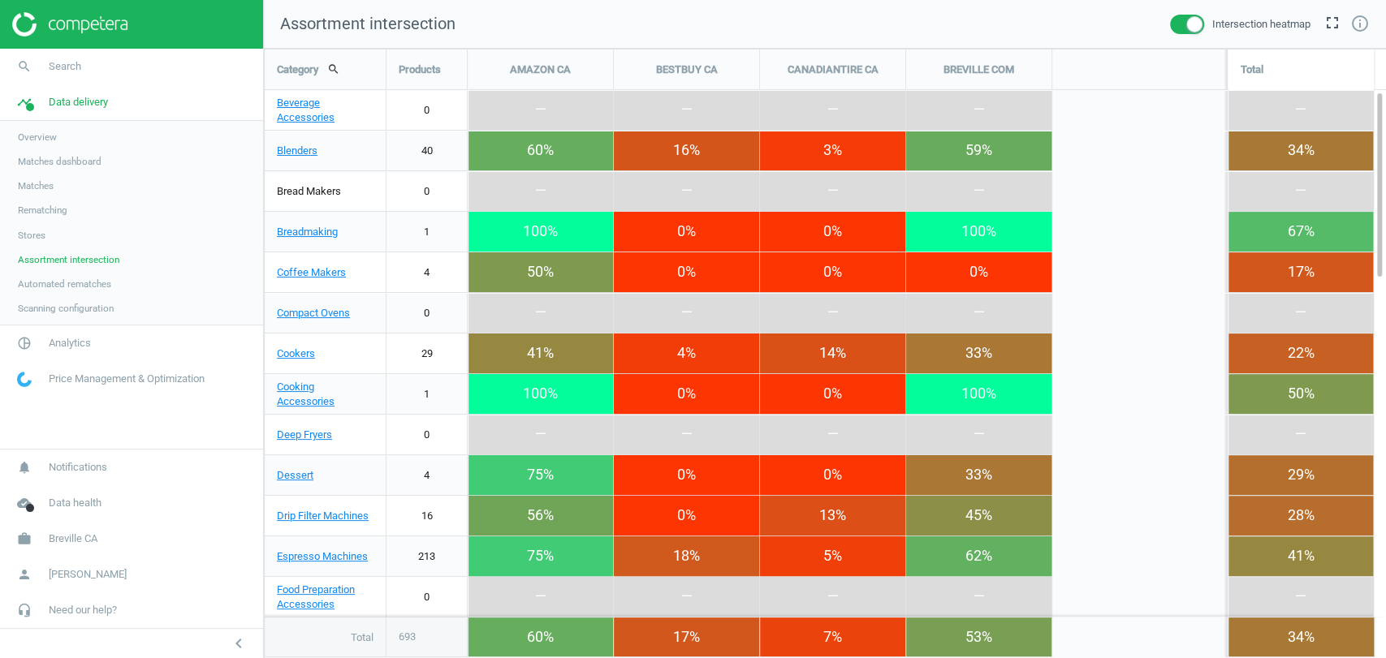
click at [1182, 25] on span at bounding box center [1187, 24] width 34 height 19
click at [0, 0] on input "checkbox" at bounding box center [0, 0] width 0 height 0
